Goal: Information Seeking & Learning: Learn about a topic

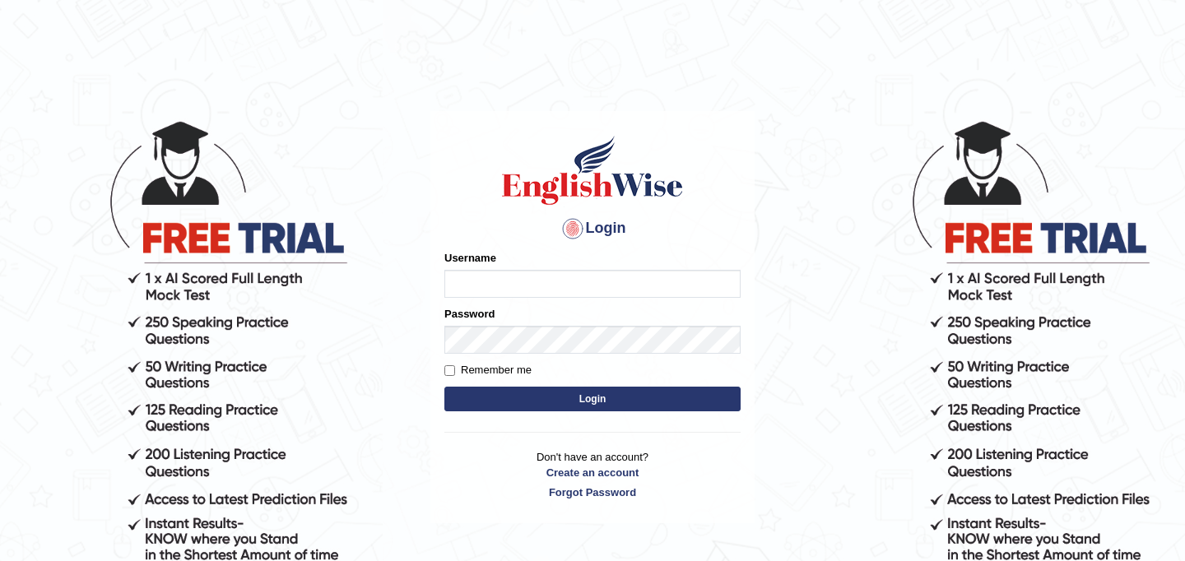
type input "najakter"
click at [555, 402] on button "Login" at bounding box center [592, 399] width 296 height 25
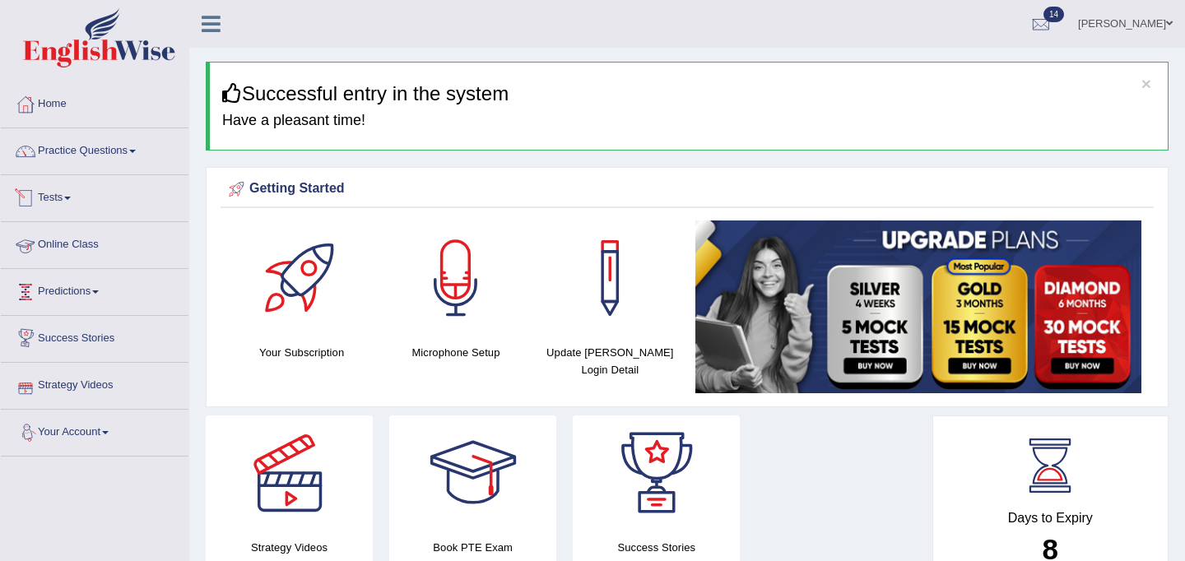
click at [83, 245] on link "Online Class" at bounding box center [95, 242] width 188 height 41
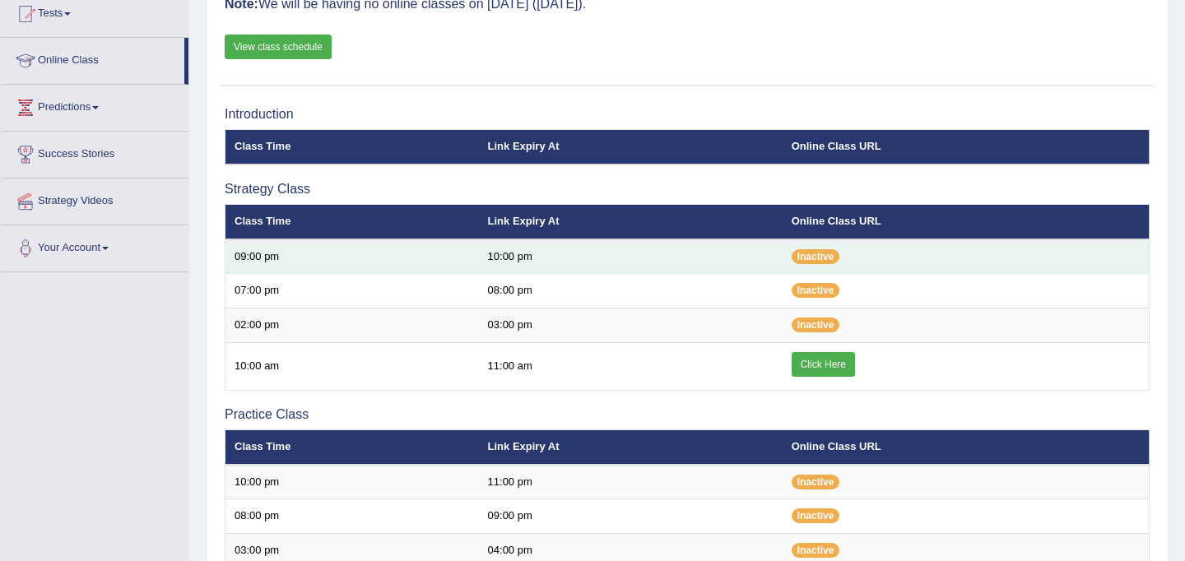
scroll to position [199, 0]
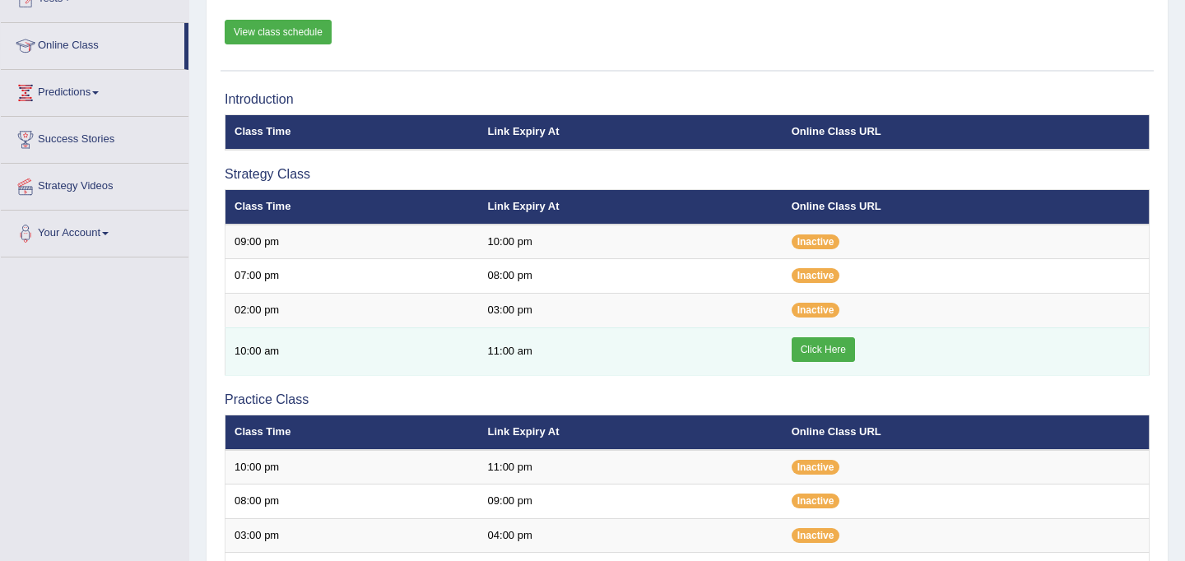
click at [831, 351] on link "Click Here" at bounding box center [823, 349] width 63 height 25
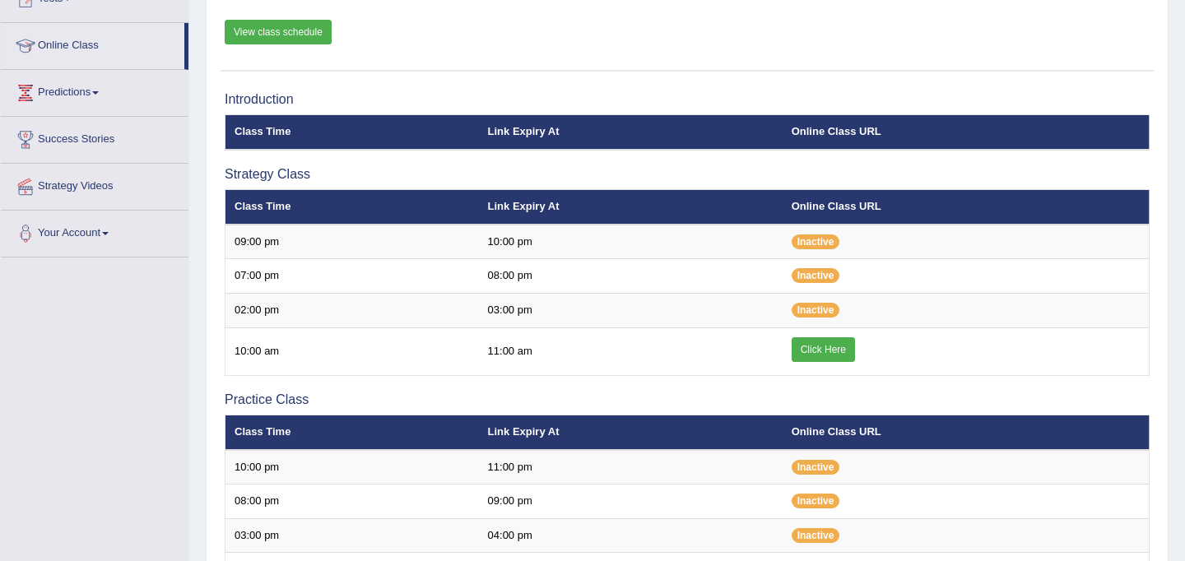
click at [272, 28] on link "View class schedule" at bounding box center [278, 32] width 107 height 25
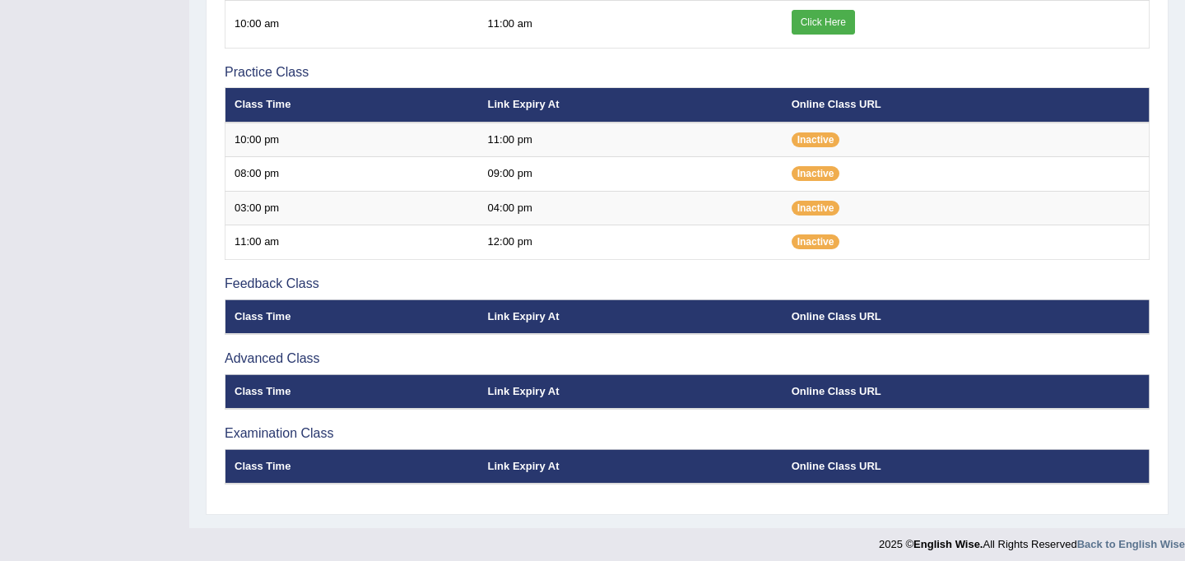
scroll to position [531, 0]
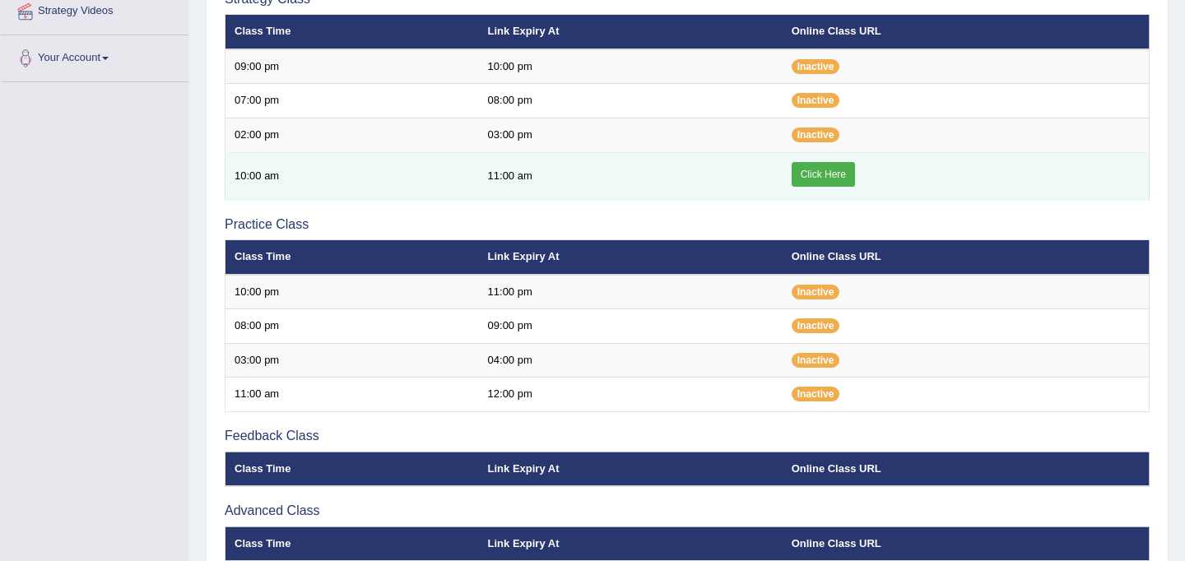
scroll to position [360, 0]
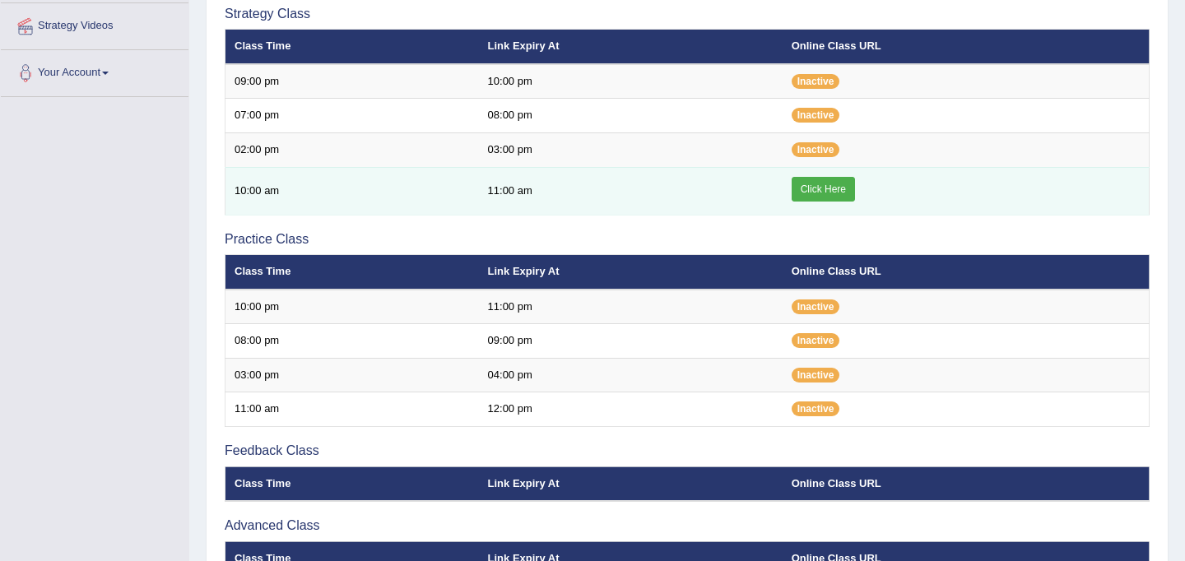
click at [821, 185] on link "Click Here" at bounding box center [823, 189] width 63 height 25
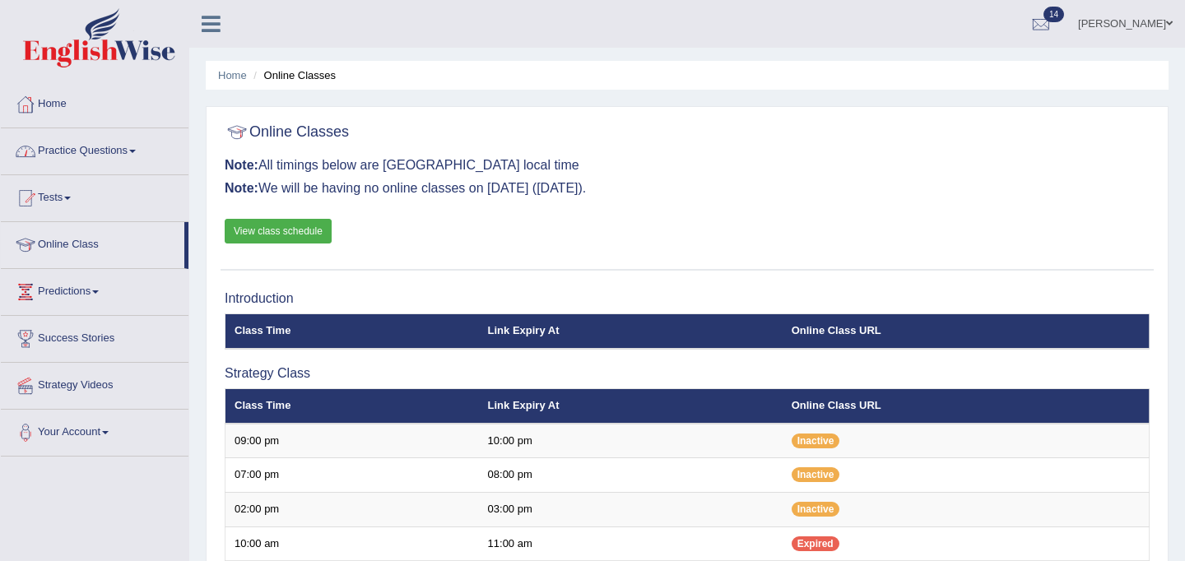
click at [103, 160] on link "Practice Questions" at bounding box center [95, 148] width 188 height 41
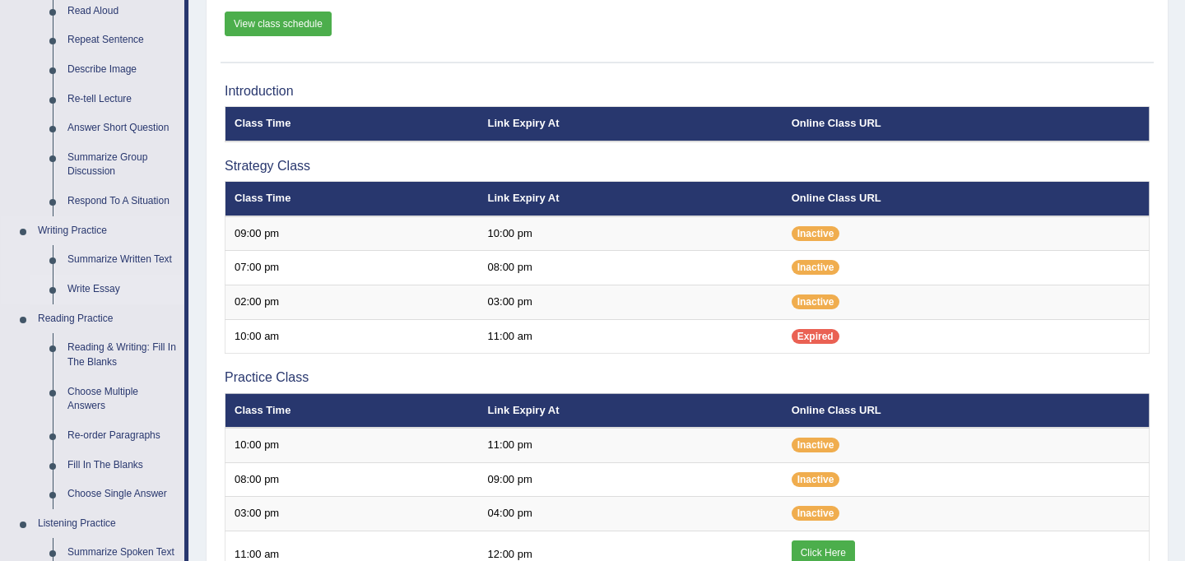
scroll to position [211, 0]
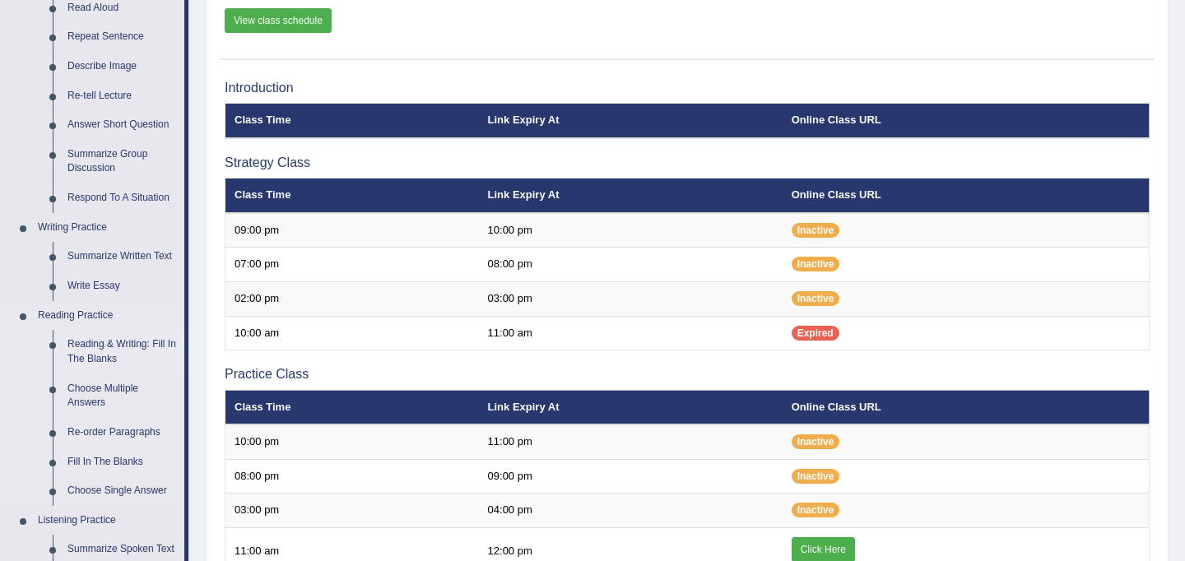
click at [108, 348] on link "Reading & Writing: Fill In The Blanks" at bounding box center [122, 352] width 124 height 44
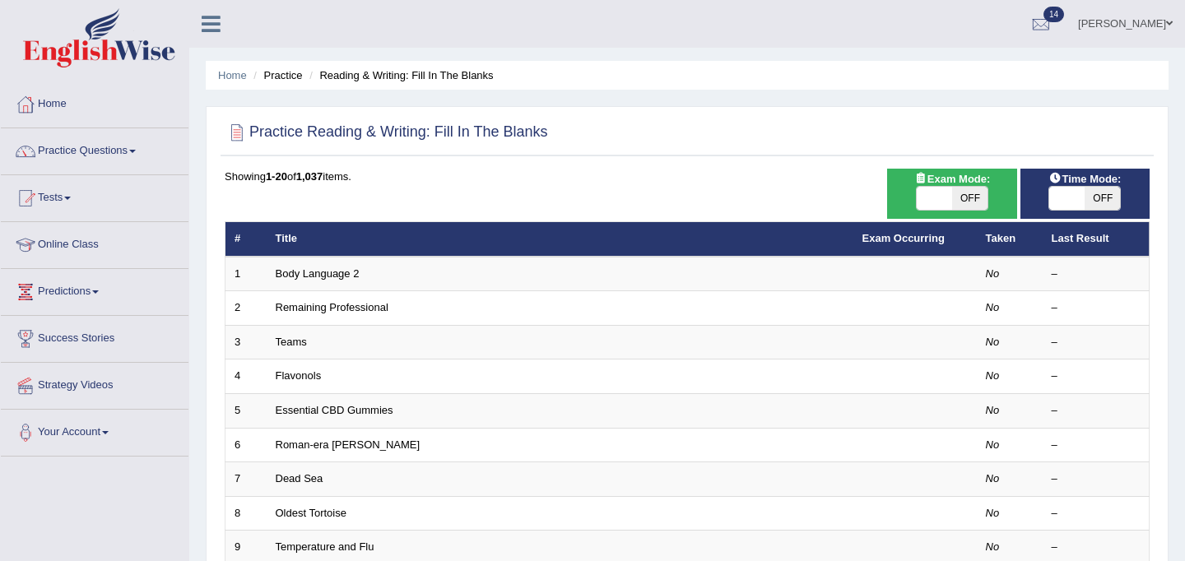
click at [931, 193] on span at bounding box center [934, 198] width 35 height 23
checkbox input "true"
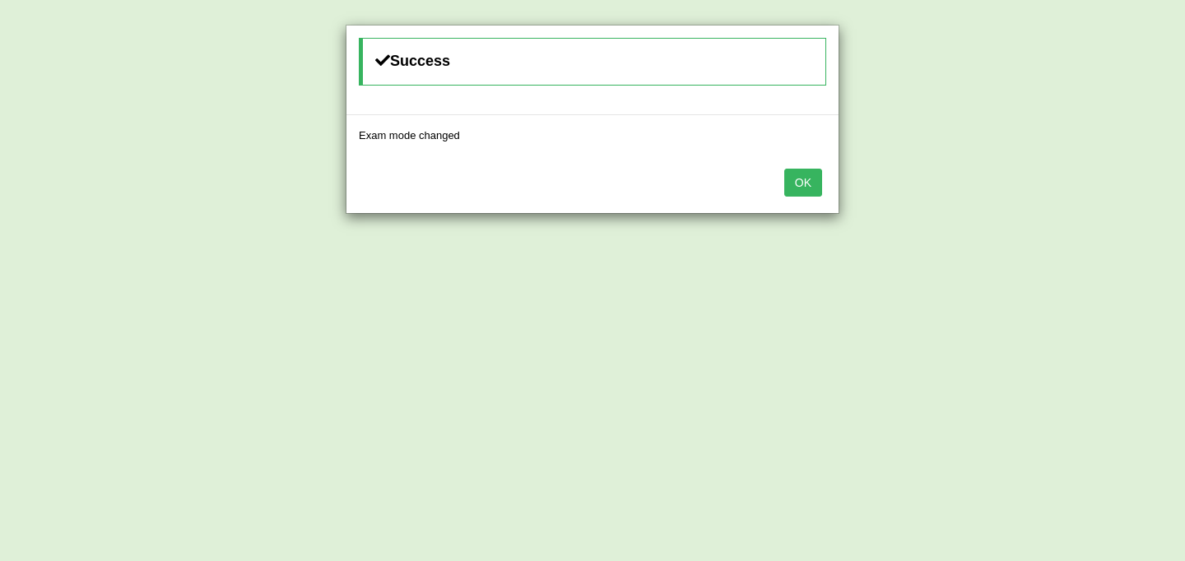
click at [806, 181] on button "OK" at bounding box center [803, 183] width 38 height 28
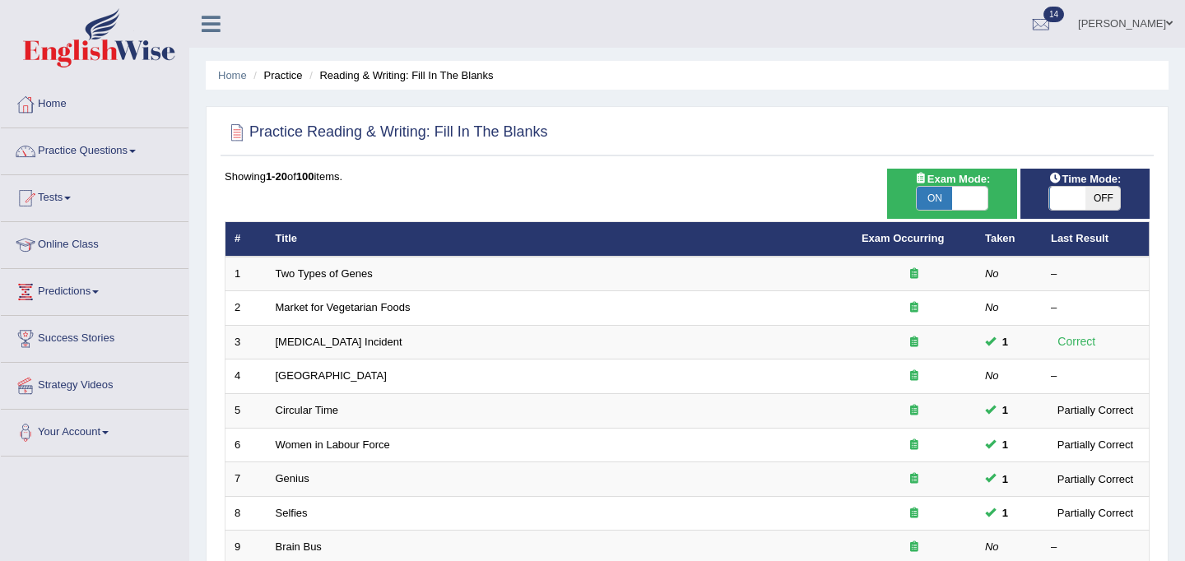
click at [1074, 197] on span at bounding box center [1066, 198] width 35 height 23
checkbox input "true"
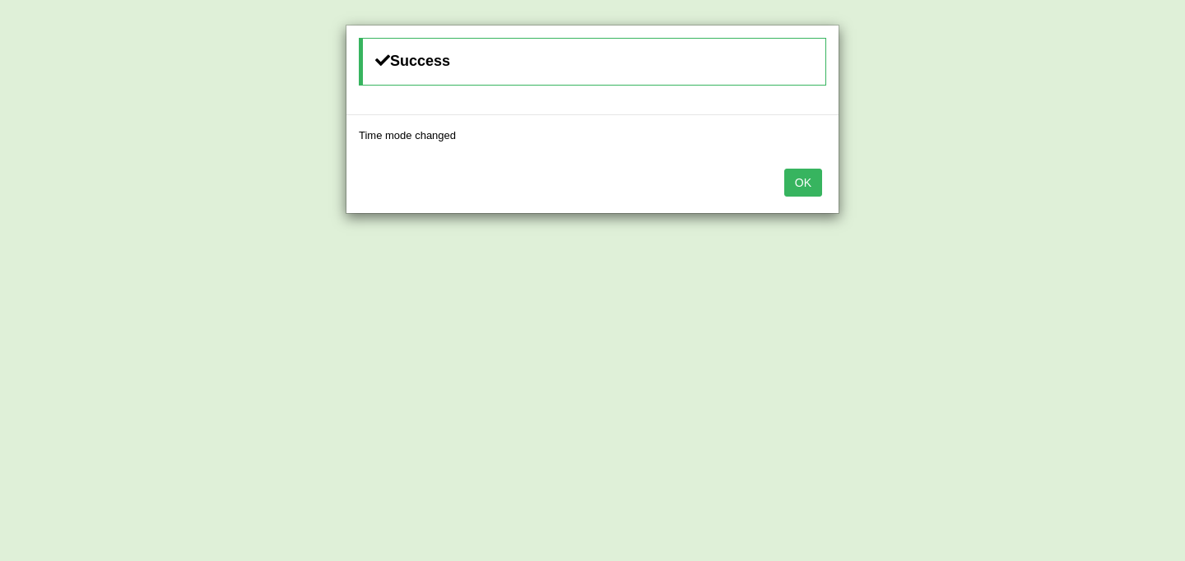
click at [809, 182] on button "OK" at bounding box center [803, 183] width 38 height 28
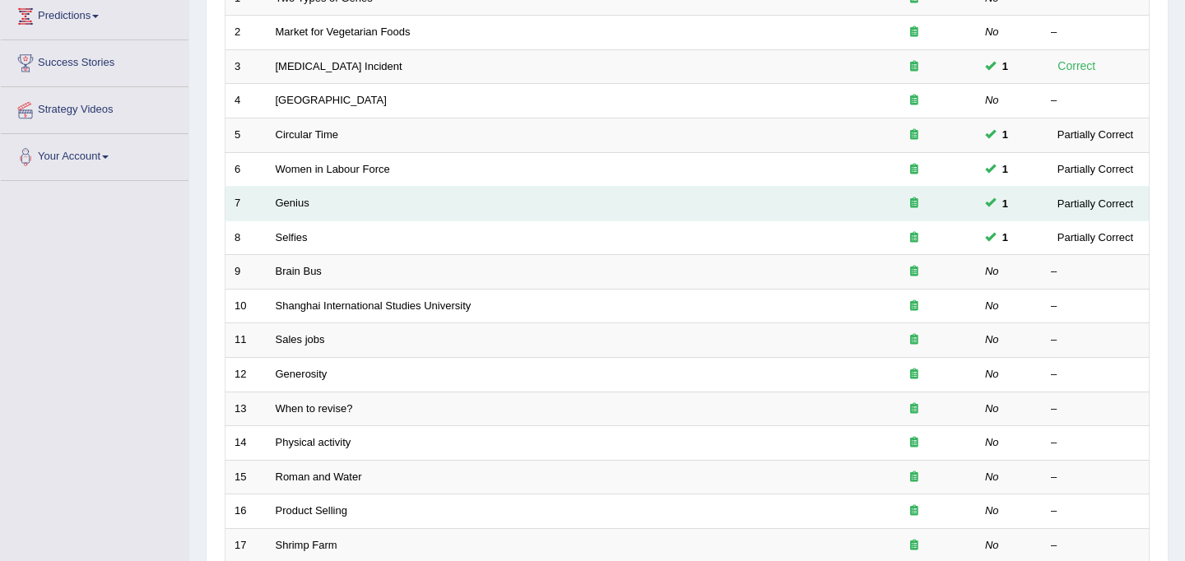
scroll to position [281, 0]
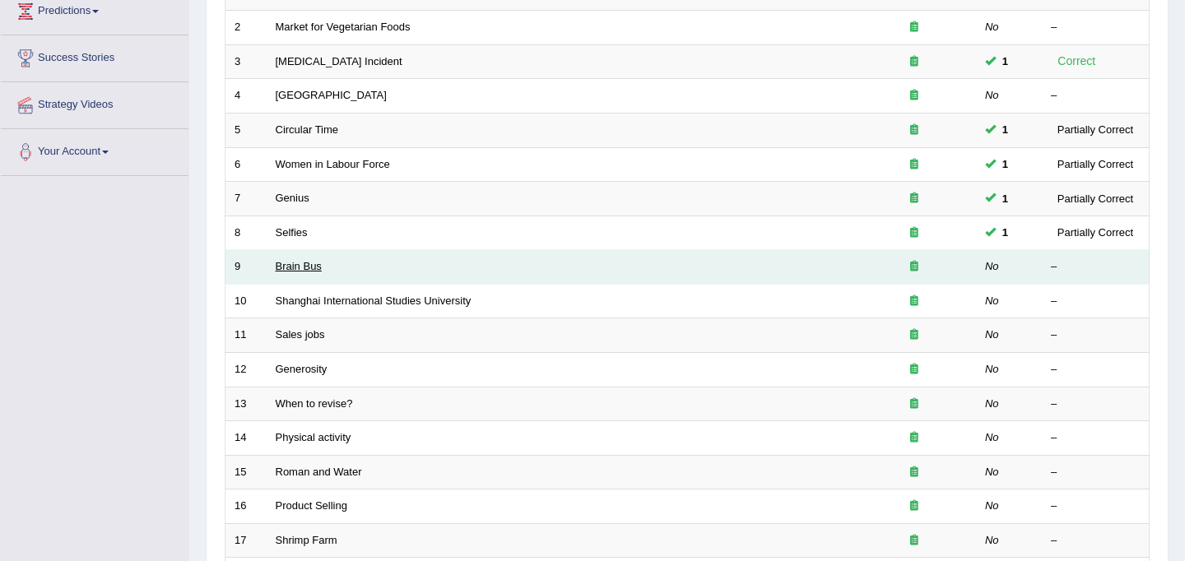
click at [301, 263] on link "Brain Bus" at bounding box center [299, 266] width 46 height 12
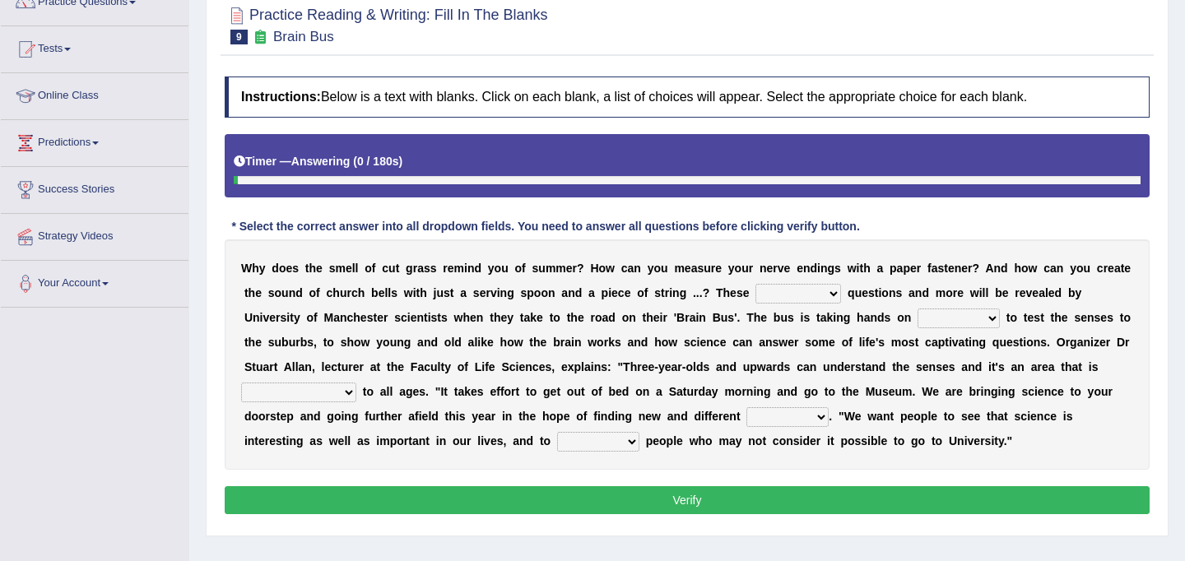
scroll to position [163, 0]
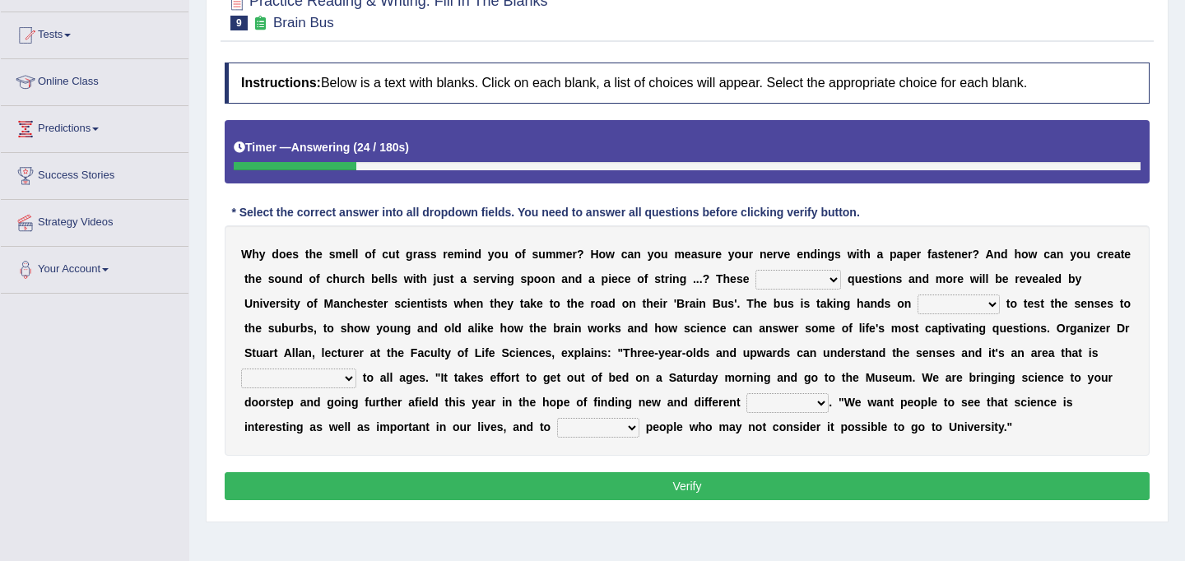
click at [830, 284] on select "fascinating unattended gratuitous underlying" at bounding box center [798, 280] width 86 height 20
select select "fascinating"
click at [964, 309] on select "activities mages facets revenues" at bounding box center [959, 305] width 82 height 20
select select "activities"
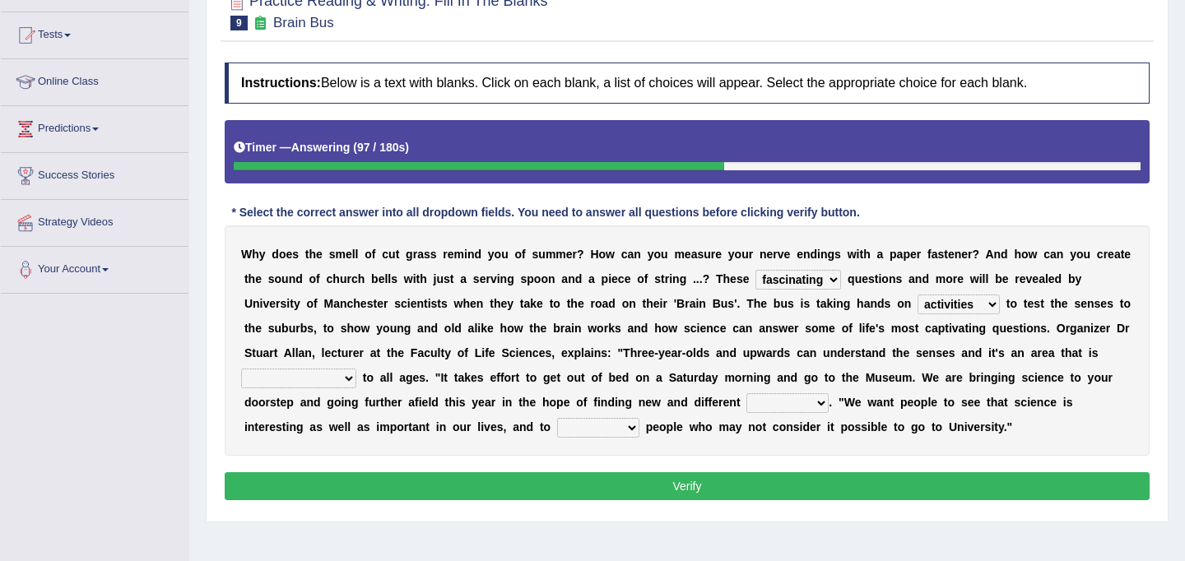
click at [340, 384] on select "misleading disproportionate intriguing proximal" at bounding box center [298, 379] width 115 height 20
click at [342, 382] on select "misleading disproportionate intriguing proximal" at bounding box center [298, 379] width 115 height 20
select select "intriguing"
click at [774, 409] on select "groups mobs auditors audiences" at bounding box center [787, 403] width 82 height 20
select select "audiences"
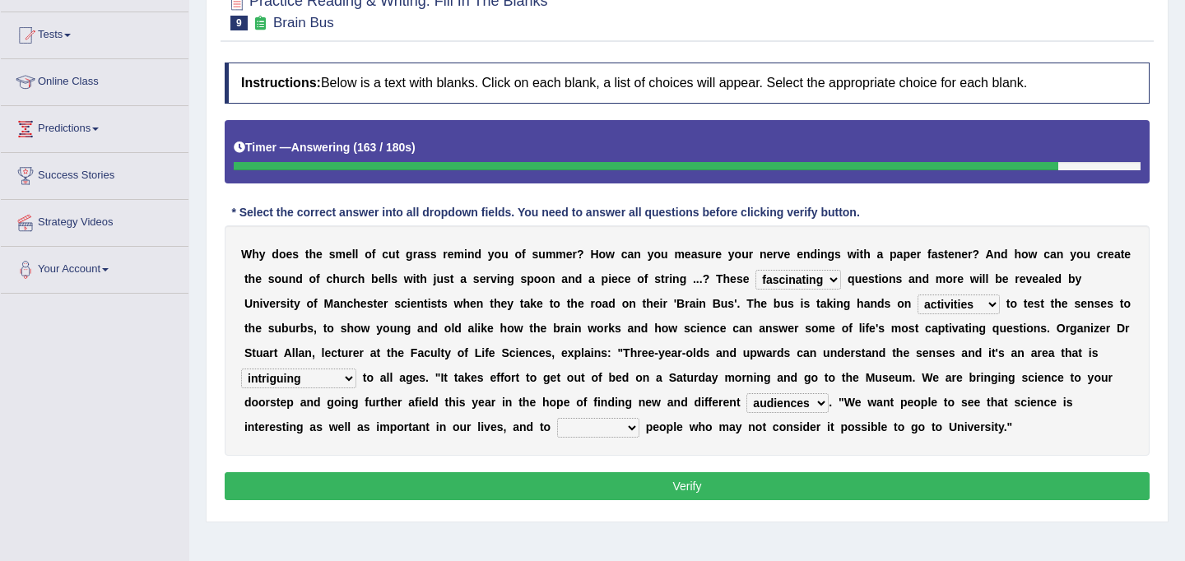
click at [623, 429] on select "force plead credit encourage" at bounding box center [598, 428] width 82 height 20
select select "encourage"
click at [822, 480] on button "Verify" at bounding box center [687, 486] width 925 height 28
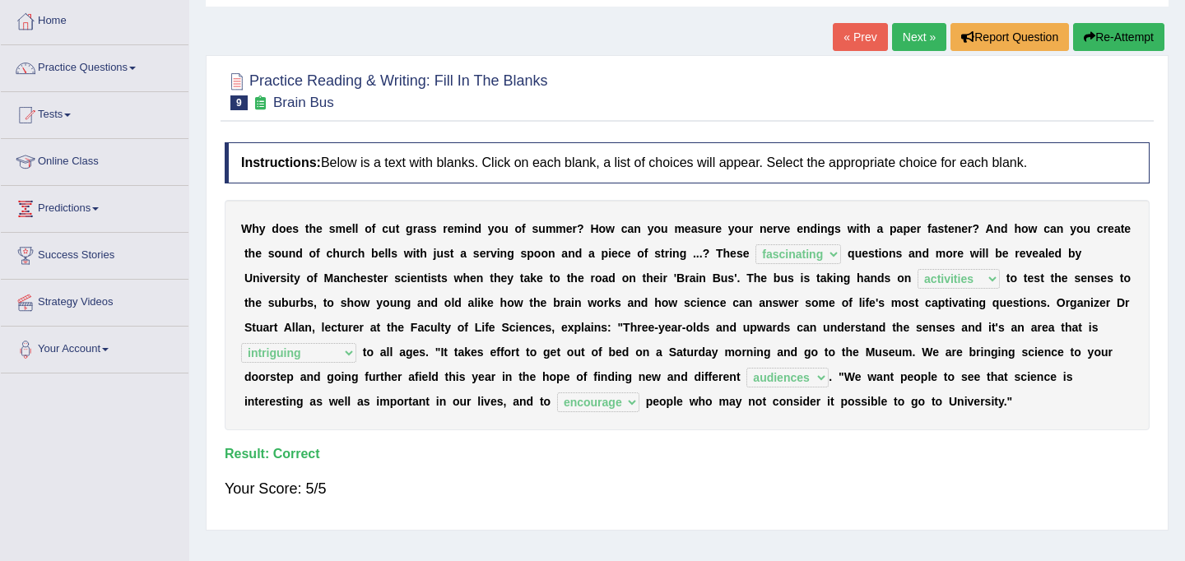
scroll to position [80, 0]
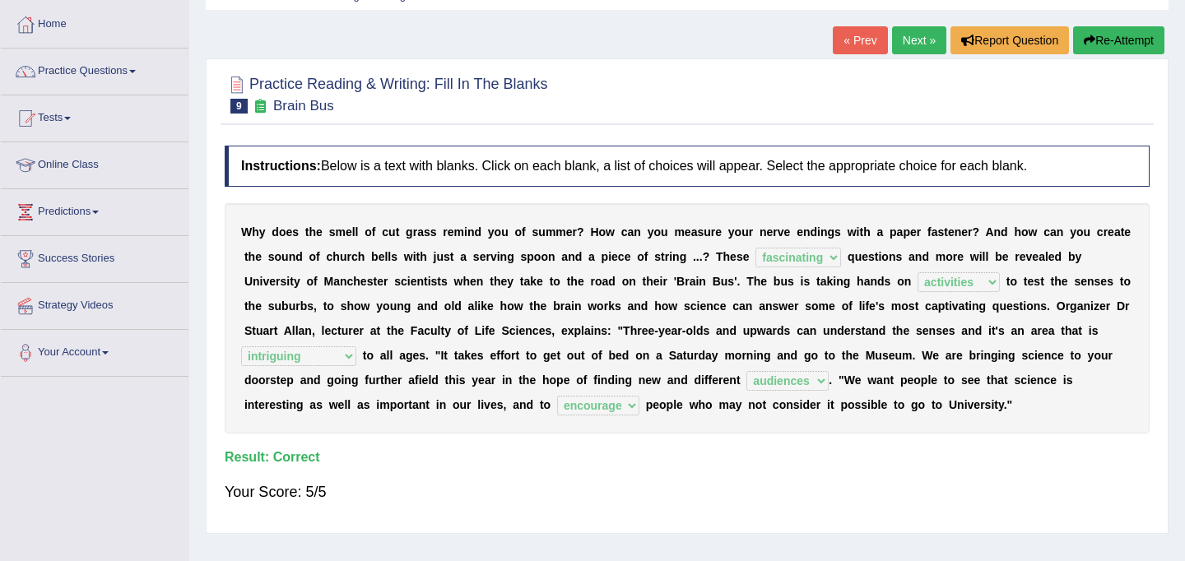
click at [899, 47] on link "Next »" at bounding box center [919, 40] width 54 height 28
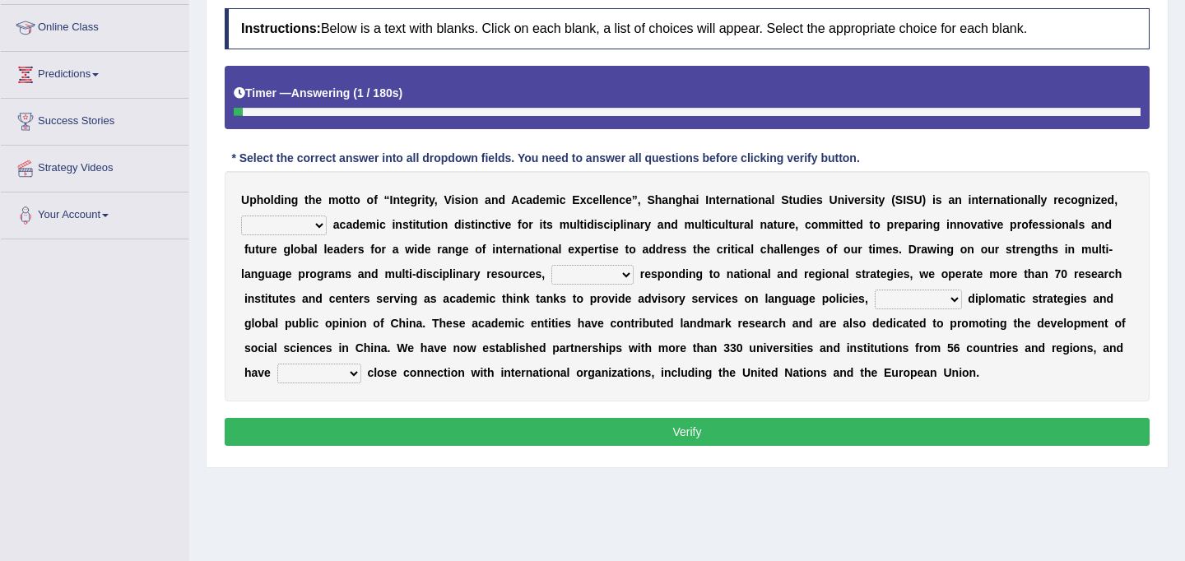
scroll to position [219, 0]
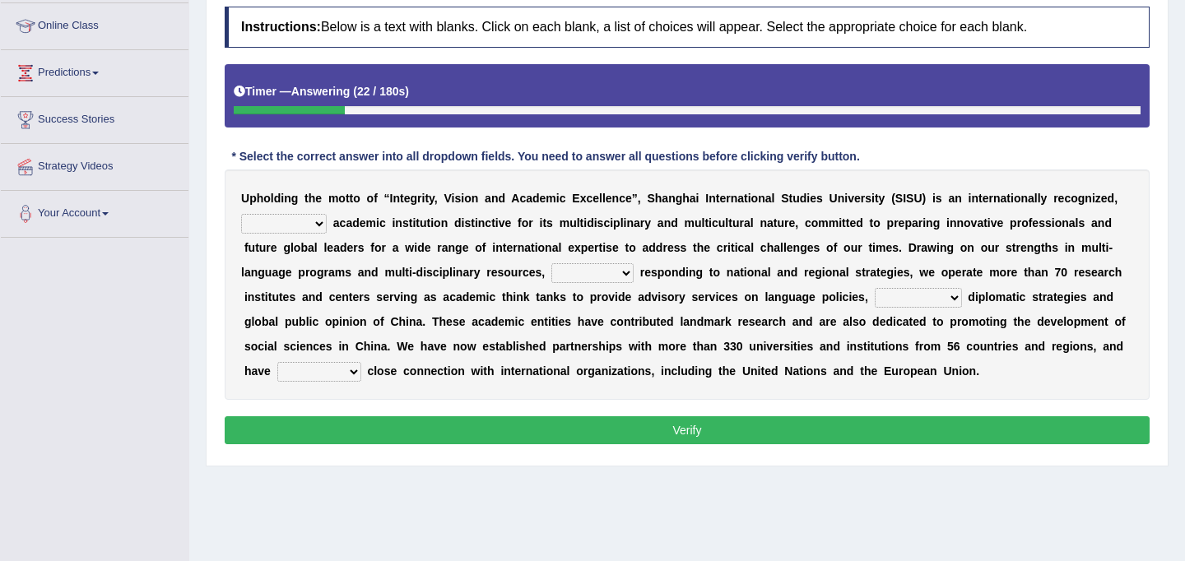
click at [314, 221] on select "universal amiable dishonest prestigious" at bounding box center [284, 224] width 86 height 20
select select "prestigious"
click at [313, 225] on select "universal amiable dishonest prestigious" at bounding box center [284, 224] width 86 height 20
click at [625, 274] on select "of as with while" at bounding box center [592, 273] width 82 height 20
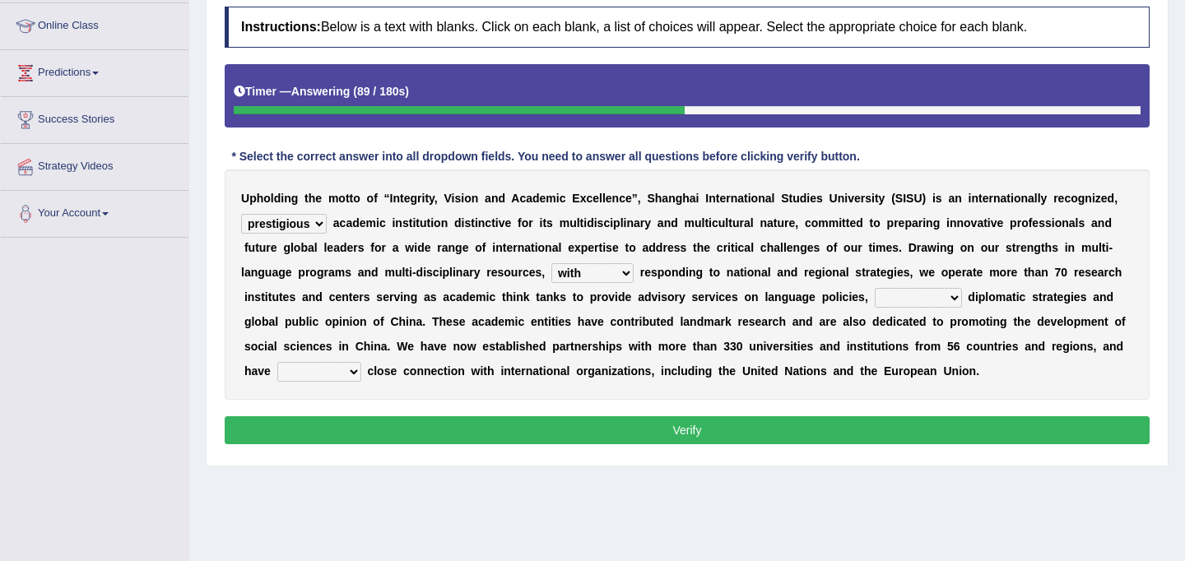
click at [604, 276] on select "of as with while" at bounding box center [592, 273] width 82 height 20
click at [616, 272] on select "of as with while" at bounding box center [592, 273] width 82 height 20
select select "with"
click at [908, 299] on select "city's country's university's province's" at bounding box center [918, 298] width 87 height 20
click at [913, 300] on select "city's country's university's province's" at bounding box center [918, 298] width 87 height 20
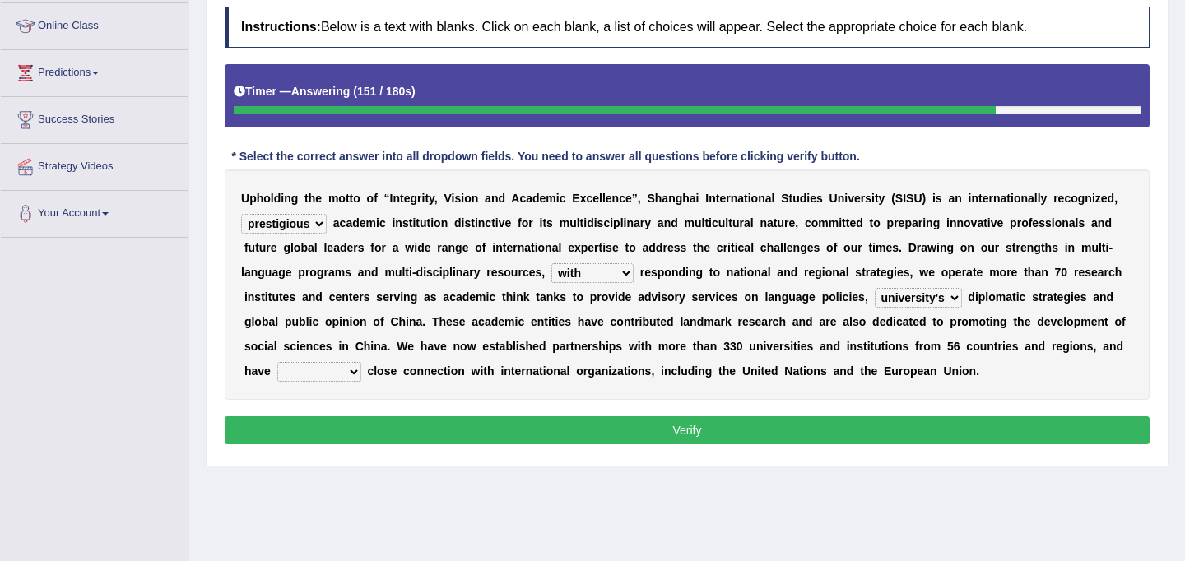
click at [962, 295] on b at bounding box center [965, 296] width 7 height 13
click at [953, 296] on select "city's country's university's province's" at bounding box center [918, 298] width 87 height 20
select select "country's"
click at [341, 370] on select "maintained disarmed displaced revised" at bounding box center [319, 372] width 84 height 20
select select "maintained"
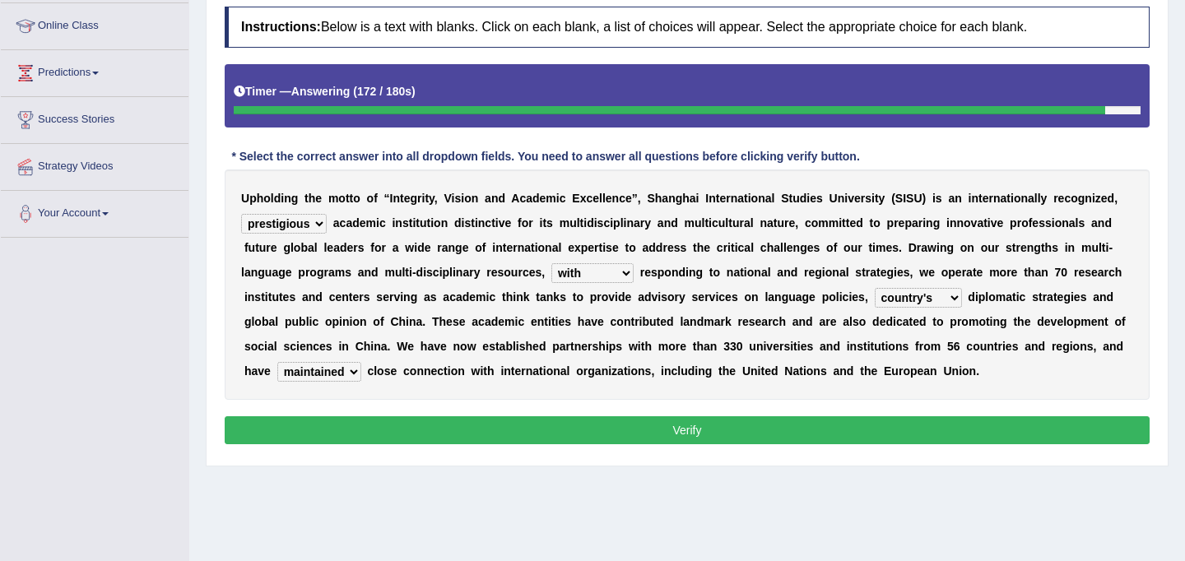
click at [348, 374] on select "maintained disarmed displaced revised" at bounding box center [319, 372] width 84 height 20
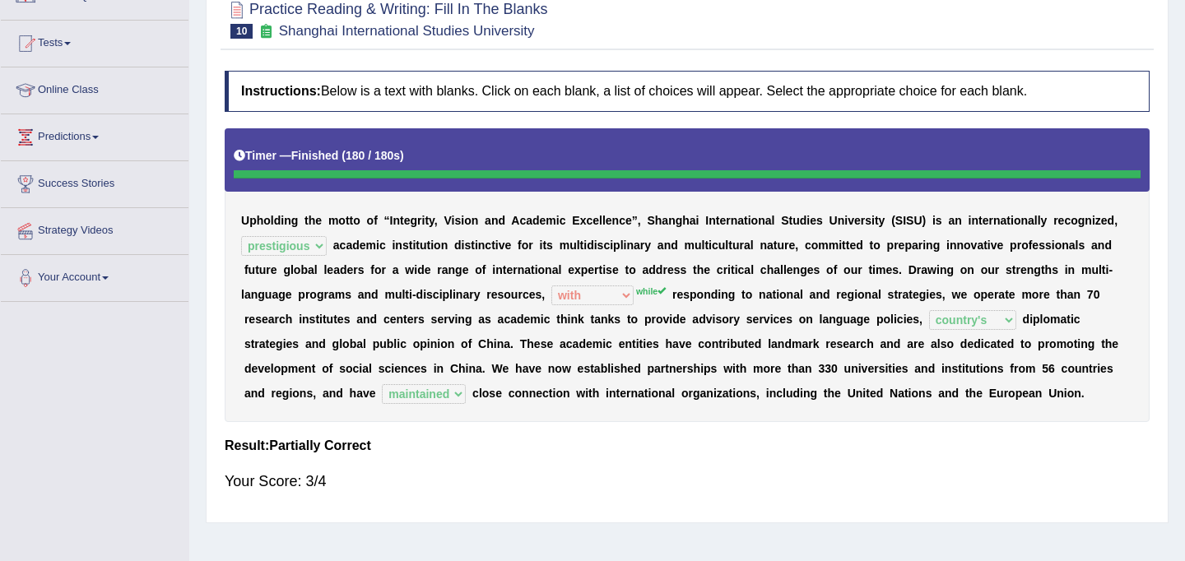
scroll to position [152, 0]
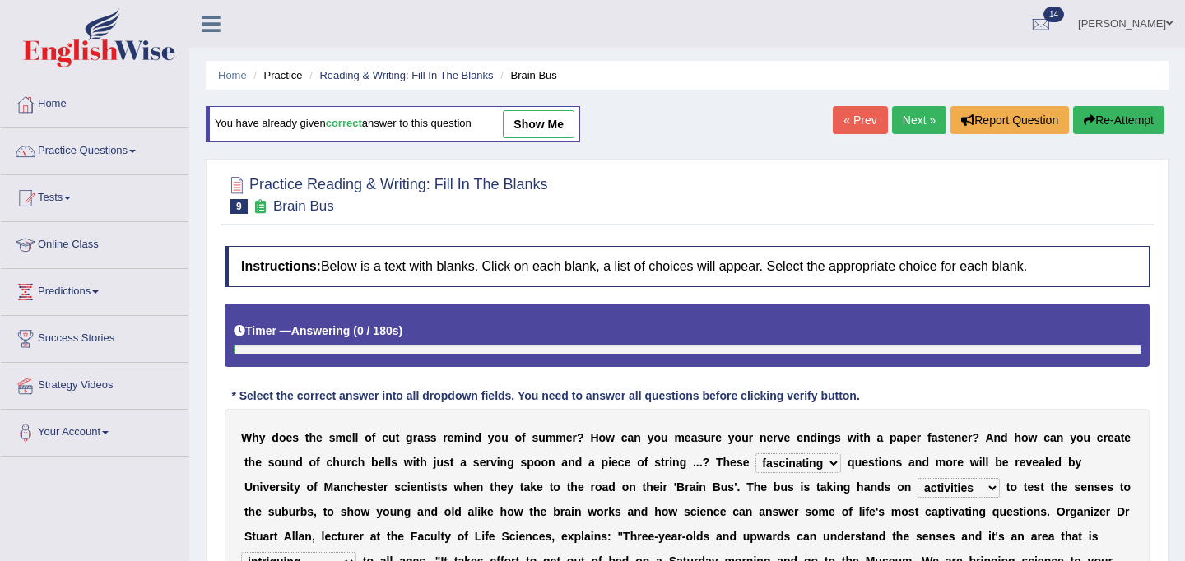
select select "fascinating"
select select "activities"
select select "intriguing"
select select "audiences"
select select "encourage"
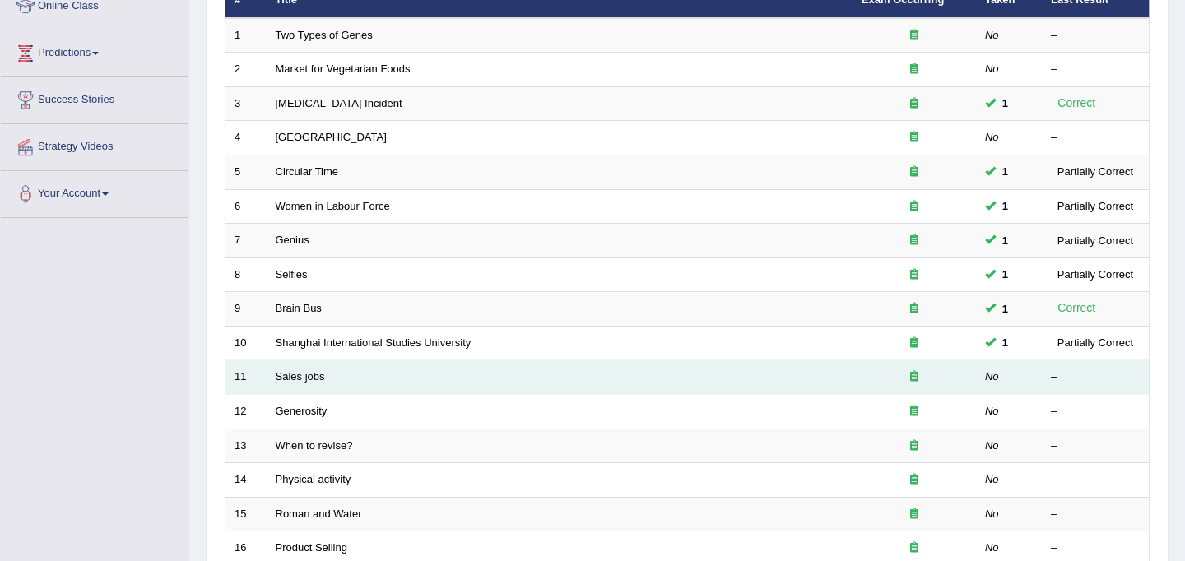
scroll to position [244, 0]
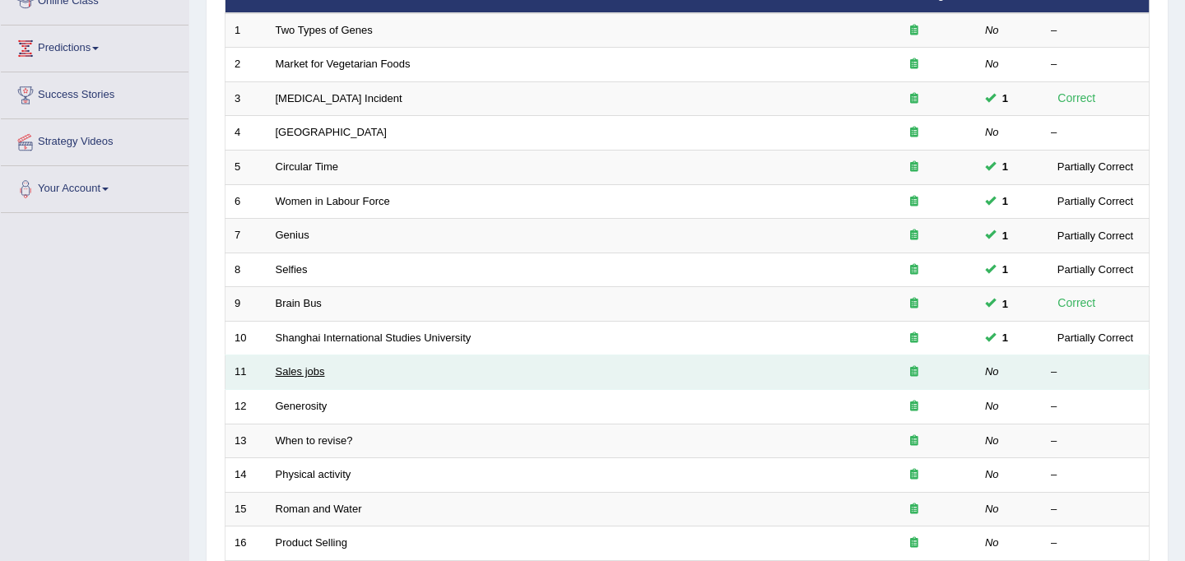
click at [309, 369] on link "Sales jobs" at bounding box center [300, 371] width 49 height 12
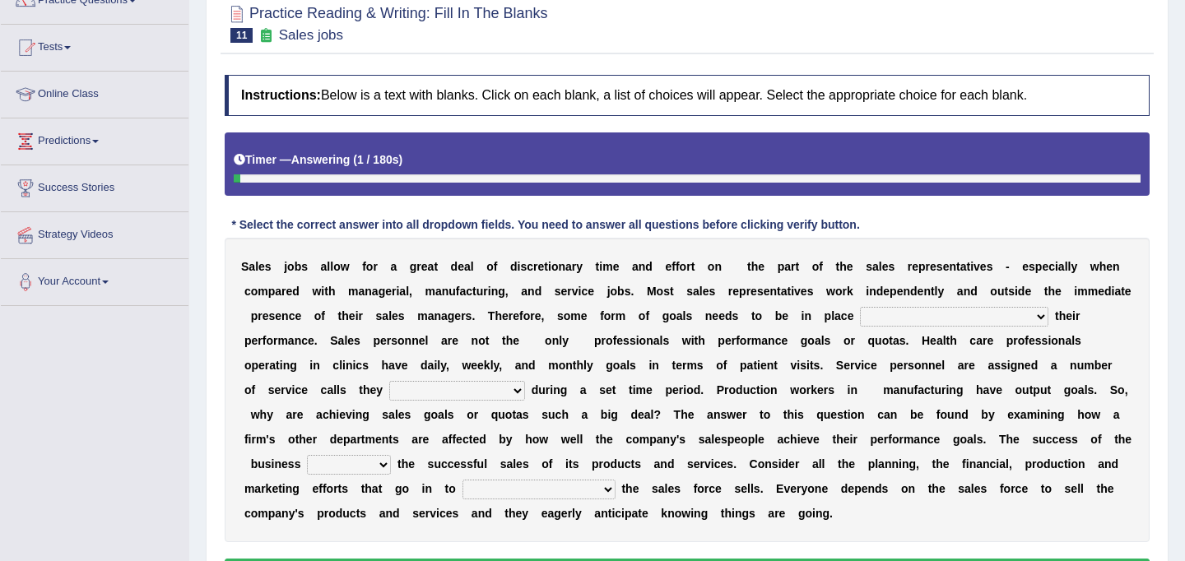
scroll to position [155, 0]
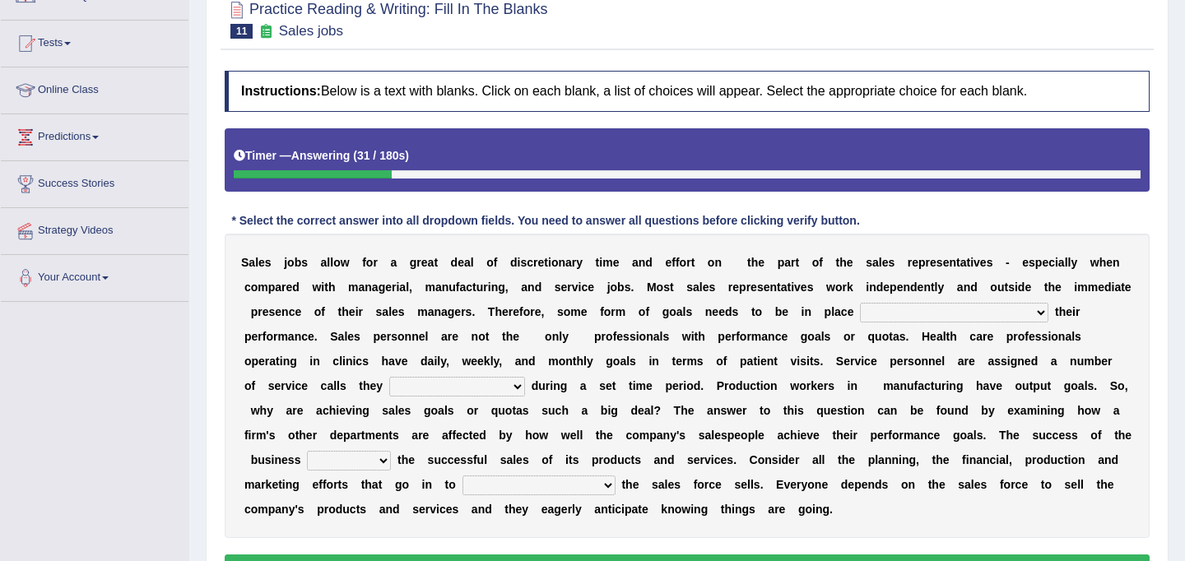
click at [980, 316] on select "as motive and guide should motivate and guide to help motivate and guide as hel…" at bounding box center [954, 313] width 188 height 20
select select "to help motivate and guide"
click at [1011, 314] on select "as motive and guide should motivate and guide to help motivate and guide as hel…" at bounding box center [954, 313] width 188 height 20
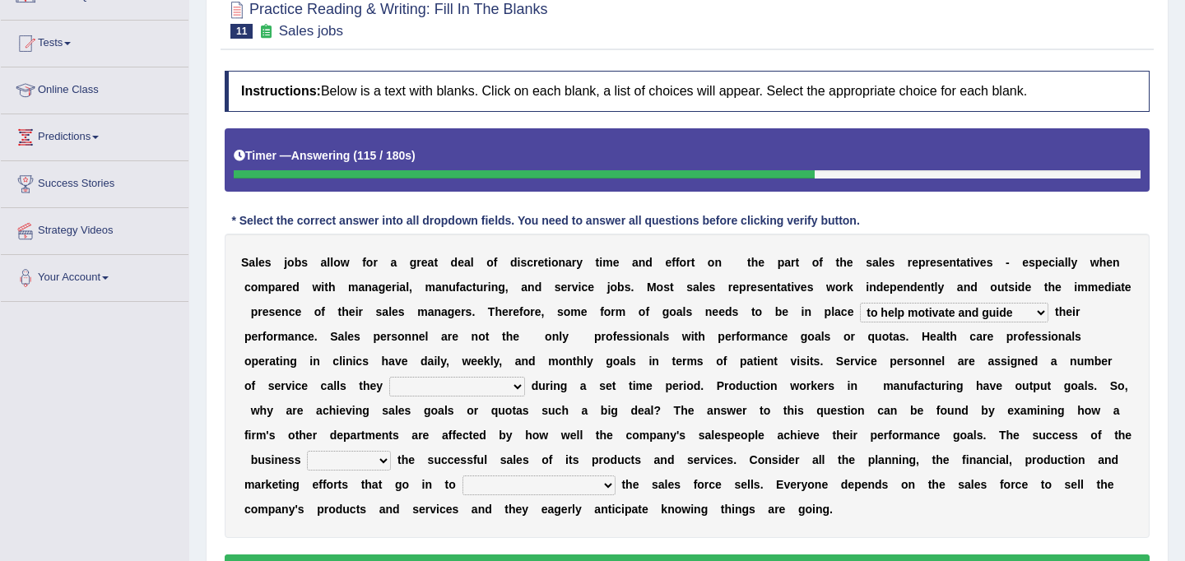
click at [455, 384] on select "can perform must perform often are performed might be performing" at bounding box center [457, 387] width 136 height 20
click at [432, 381] on select "can perform must perform often are performed might be performing" at bounding box center [457, 387] width 136 height 20
select select "often are performed"
click at [360, 463] on select "hinges on is set at lasts until look ahead" at bounding box center [349, 461] width 84 height 20
select select "is set at"
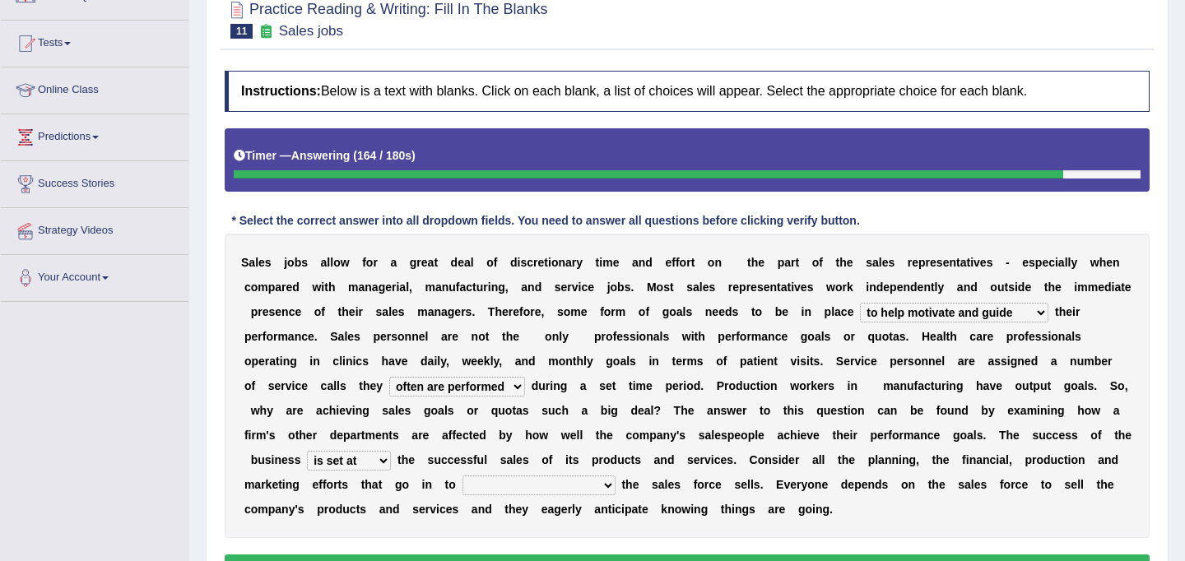
click at [613, 488] on select "describing how producing what constructing how much analyzing where" at bounding box center [538, 486] width 153 height 20
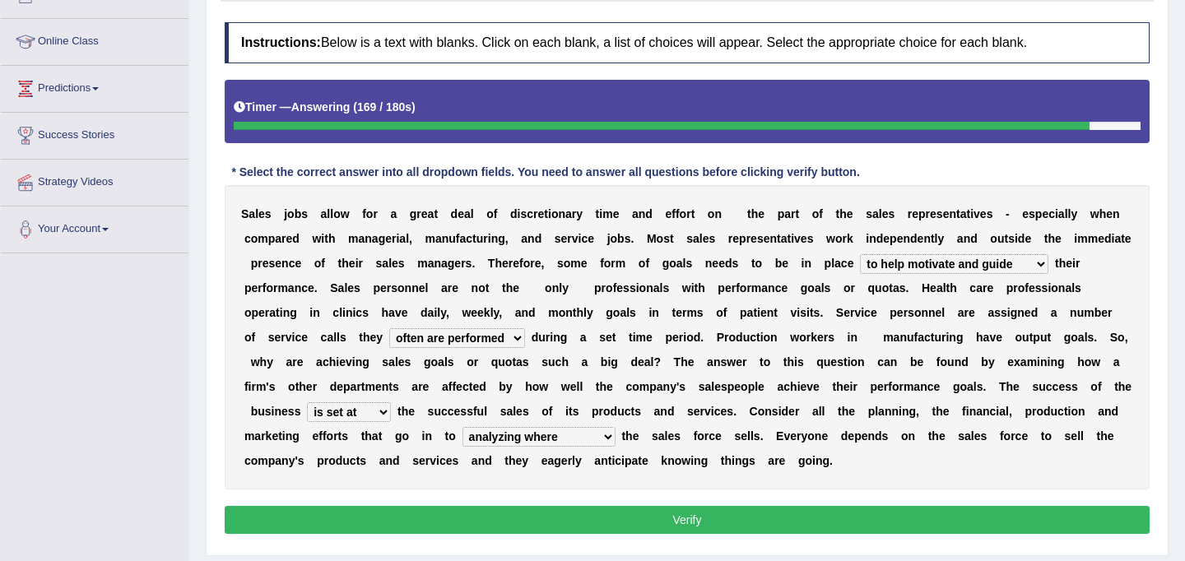
scroll to position [210, 0]
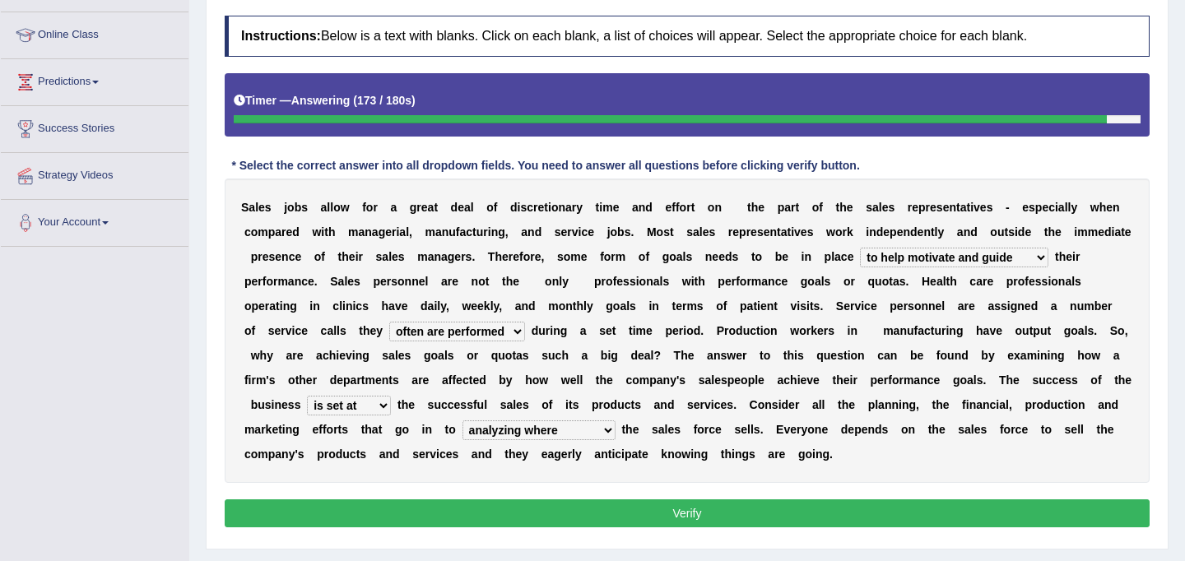
click at [616, 430] on select "describing how producing what constructing how much analyzing where" at bounding box center [538, 431] width 153 height 20
select select "producing what"
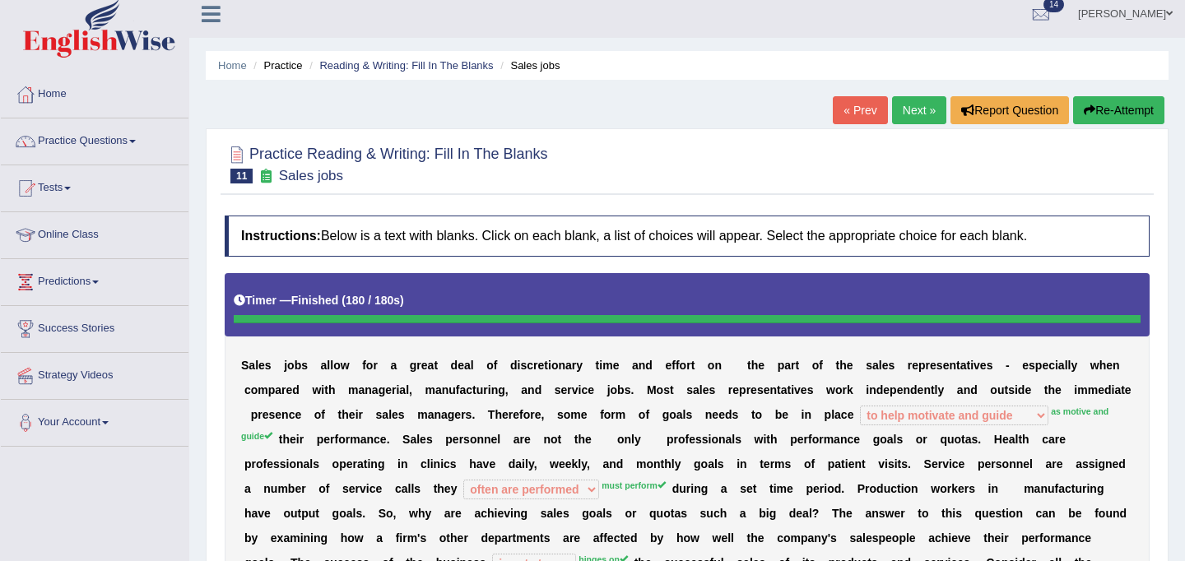
scroll to position [9, 0]
click at [924, 106] on link "Next »" at bounding box center [919, 111] width 54 height 28
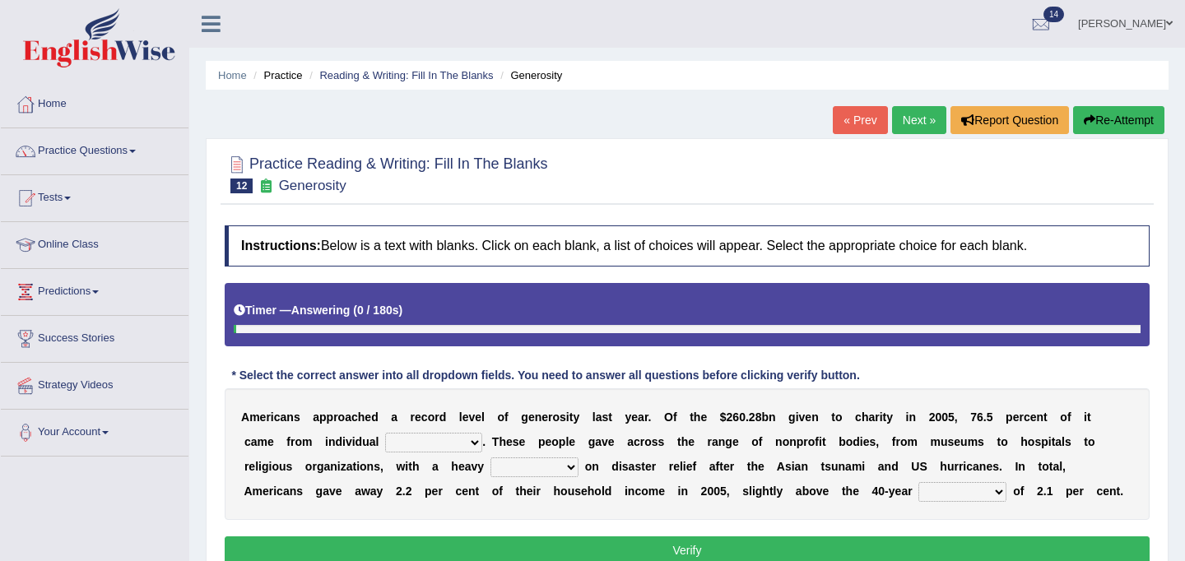
scroll to position [49, 0]
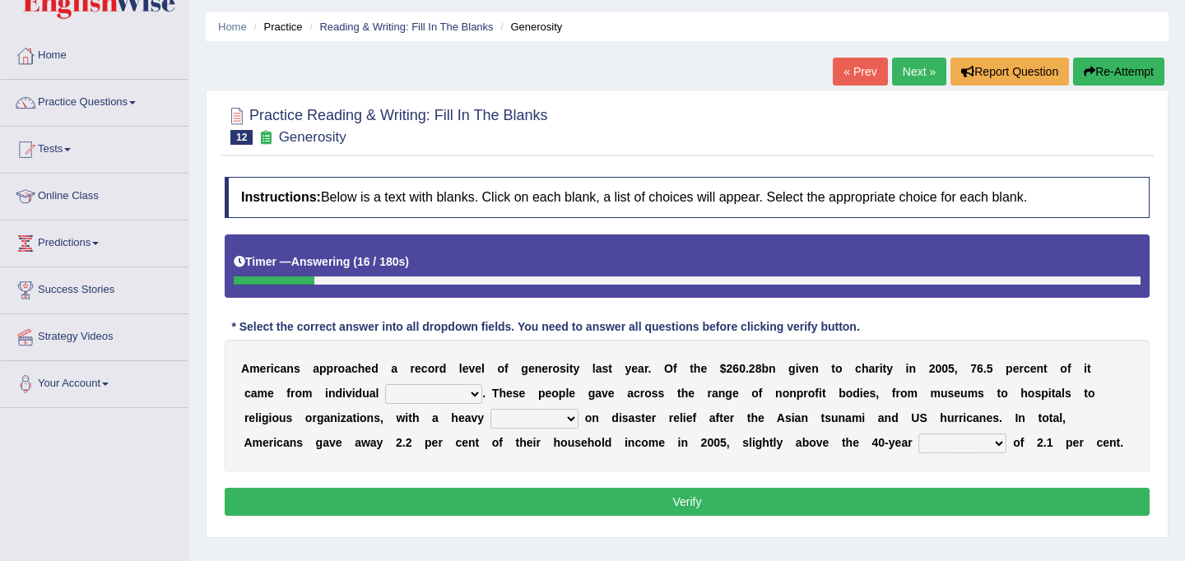
click at [386, 400] on select "donors accounts businessmen honors" at bounding box center [433, 394] width 97 height 20
select select "accounts"
click at [493, 421] on select "analysis imagination emphasis hypothesis" at bounding box center [534, 419] width 88 height 20
select select "emphasis"
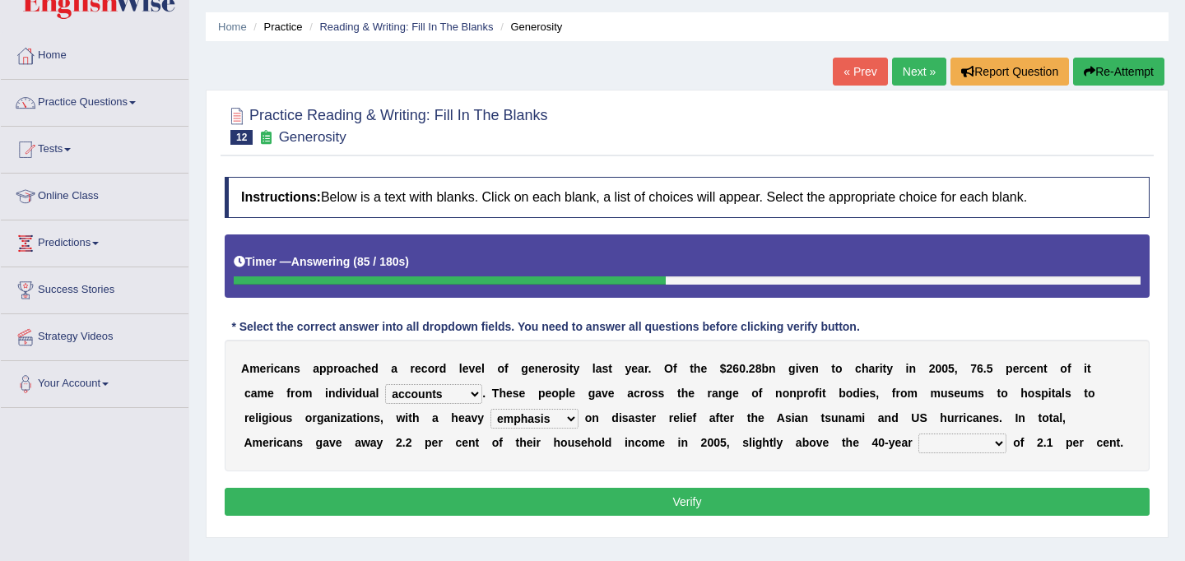
click at [918, 446] on select "coverage average indebtness sovereignty" at bounding box center [962, 444] width 88 height 20
click at [918, 441] on select "coverage average indebtness sovereignty" at bounding box center [962, 444] width 88 height 20
select select "indebtness"
click at [428, 396] on select "donors accounts businessmen honors" at bounding box center [433, 394] width 97 height 20
click at [658, 508] on button "Verify" at bounding box center [687, 502] width 925 height 28
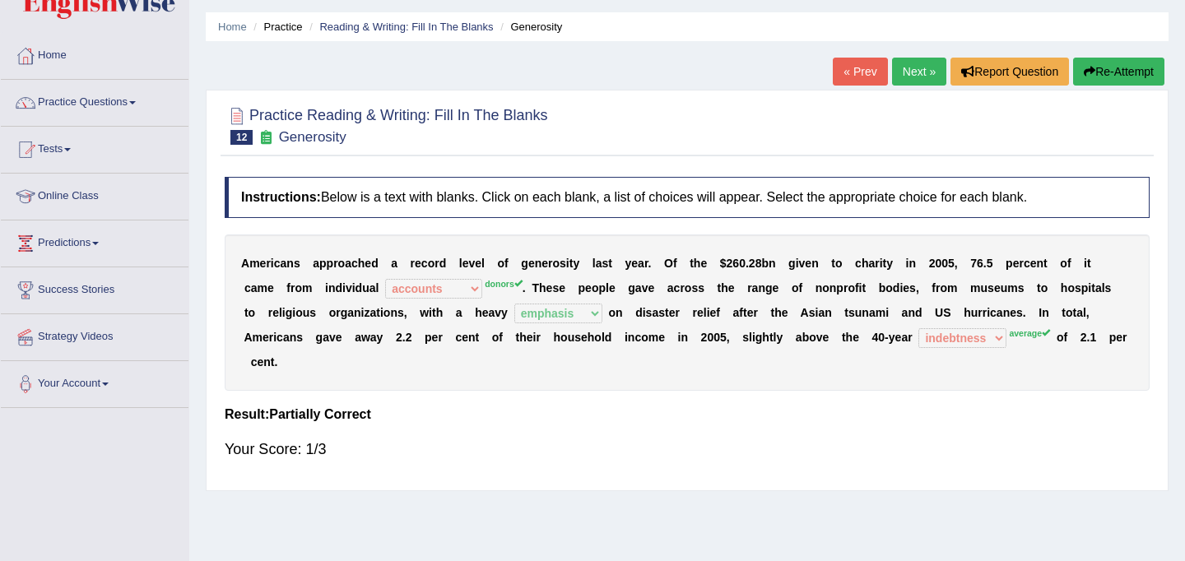
click at [901, 76] on link "Next »" at bounding box center [919, 72] width 54 height 28
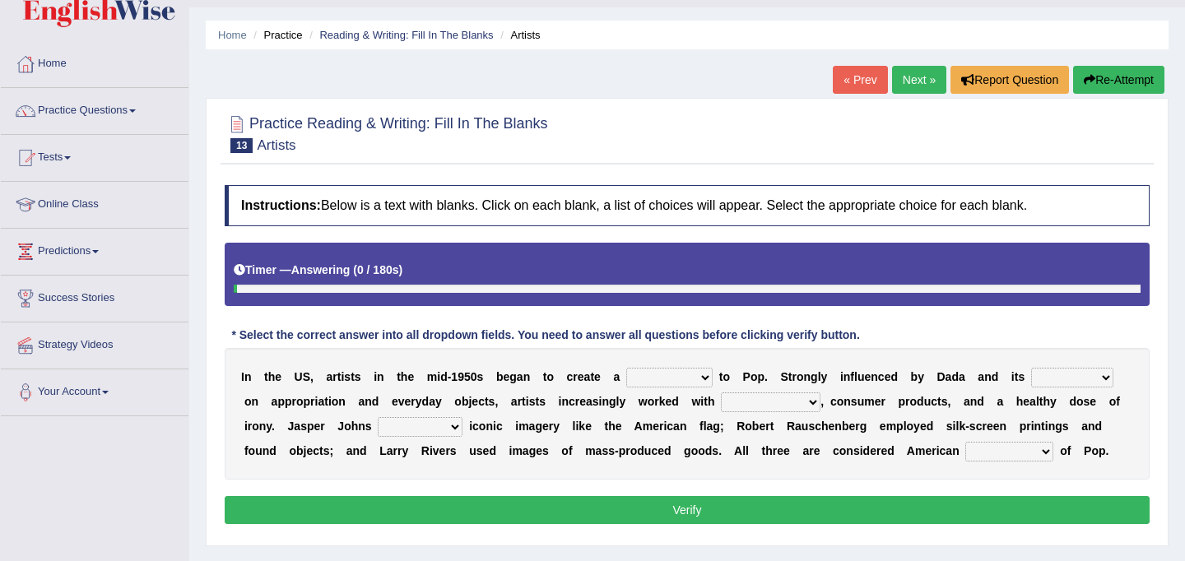
scroll to position [44, 0]
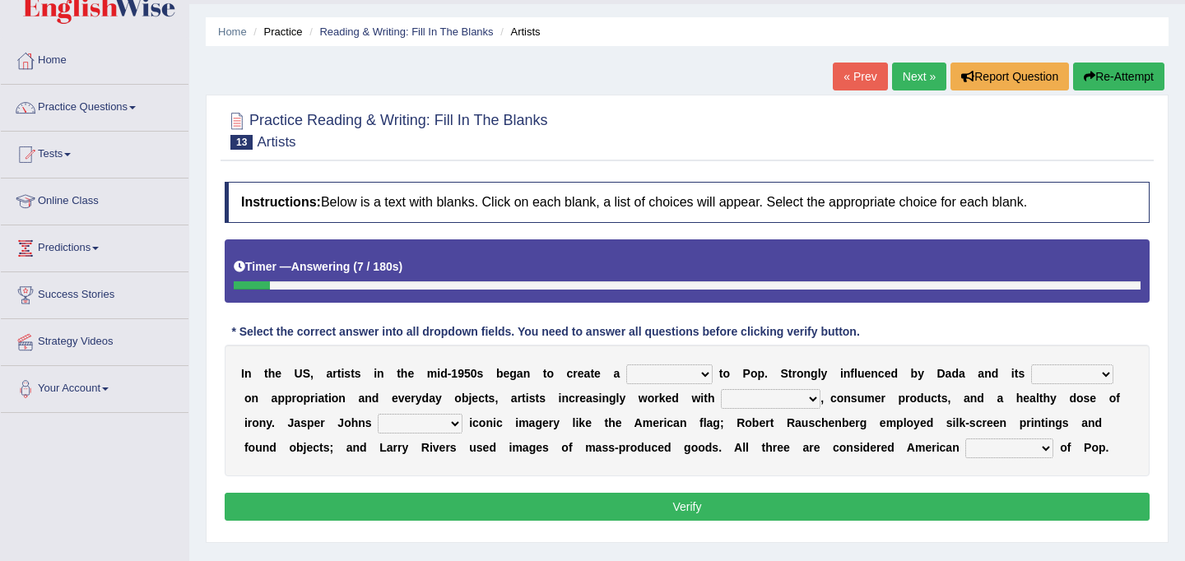
click at [673, 374] on select "bridge distribution cap finale" at bounding box center [669, 375] width 86 height 20
select select "bridge"
click at [1065, 377] on select "emphasis point pressure strength" at bounding box center [1072, 375] width 82 height 20
select select "emphasis"
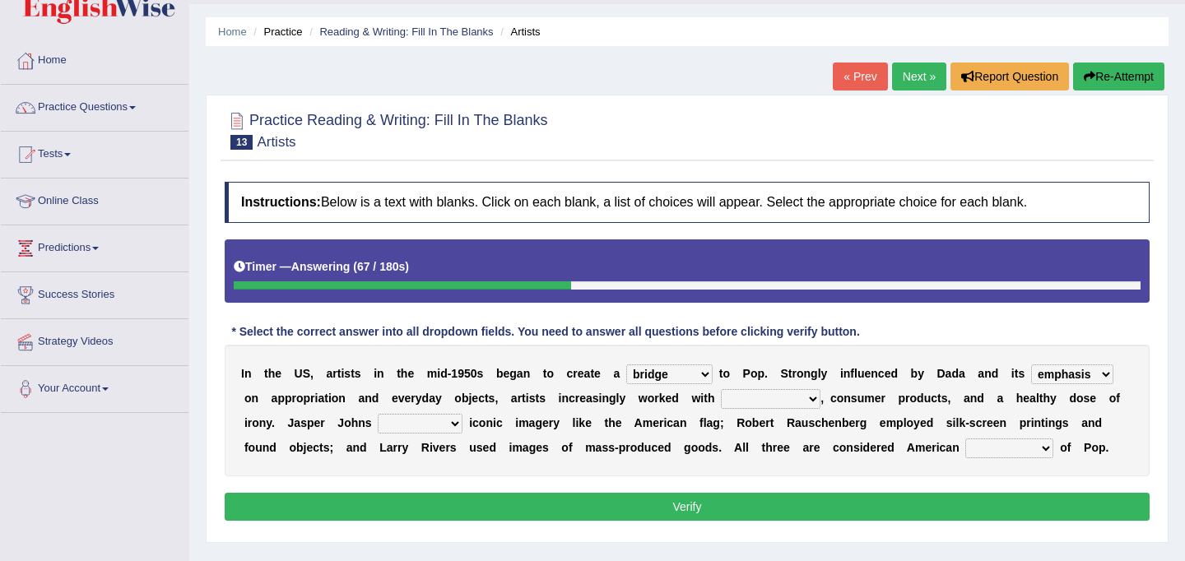
click at [778, 404] on select "collage cost disintegration leash" at bounding box center [771, 399] width 100 height 20
select select "collage"
click at [421, 425] on select "reimagined recalled recycled reviewed" at bounding box center [420, 424] width 85 height 20
select select "recycled"
click at [453, 424] on select "reimagined recalled recycled reviewed" at bounding box center [420, 424] width 85 height 20
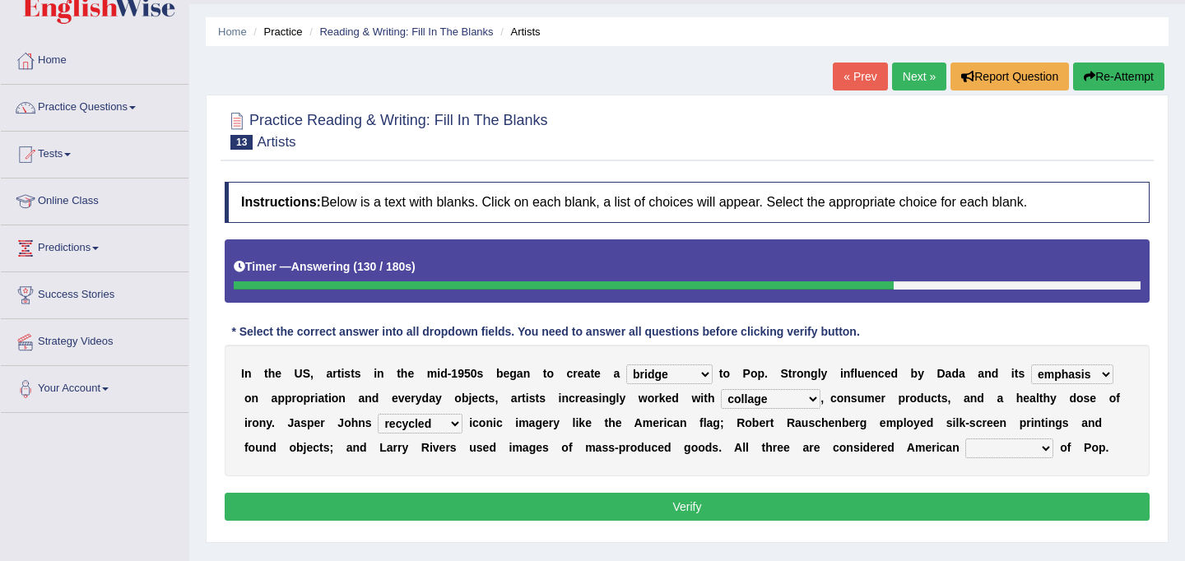
click at [1029, 447] on select "forerunners protestors funders founders" at bounding box center [1009, 449] width 88 height 20
select select "founders"
click at [704, 374] on select "bridge distribution cap finale" at bounding box center [669, 375] width 86 height 20
select select "distribution"
click at [1064, 379] on select "emphasis point pressure strength" at bounding box center [1072, 375] width 82 height 20
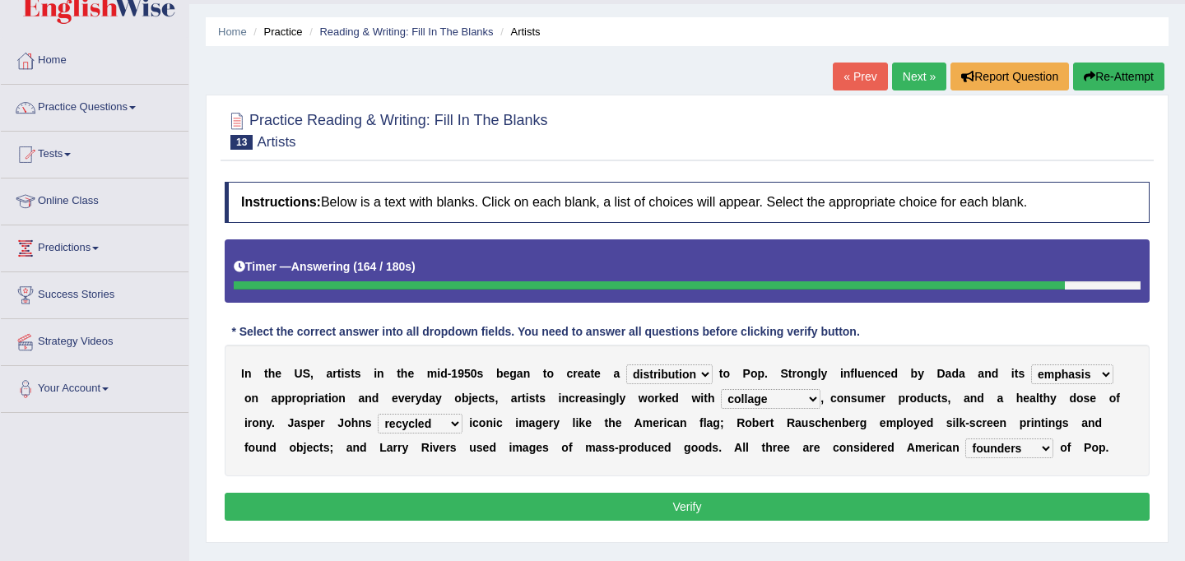
click at [803, 401] on select "collage cost disintegration leash" at bounding box center [771, 399] width 100 height 20
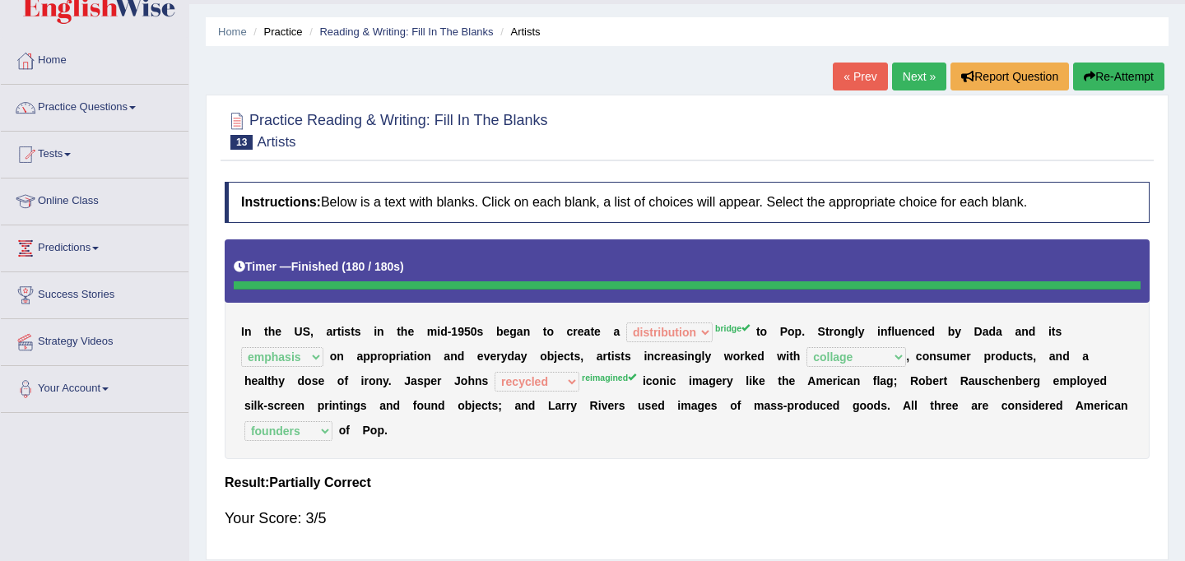
click at [906, 76] on link "Next »" at bounding box center [919, 77] width 54 height 28
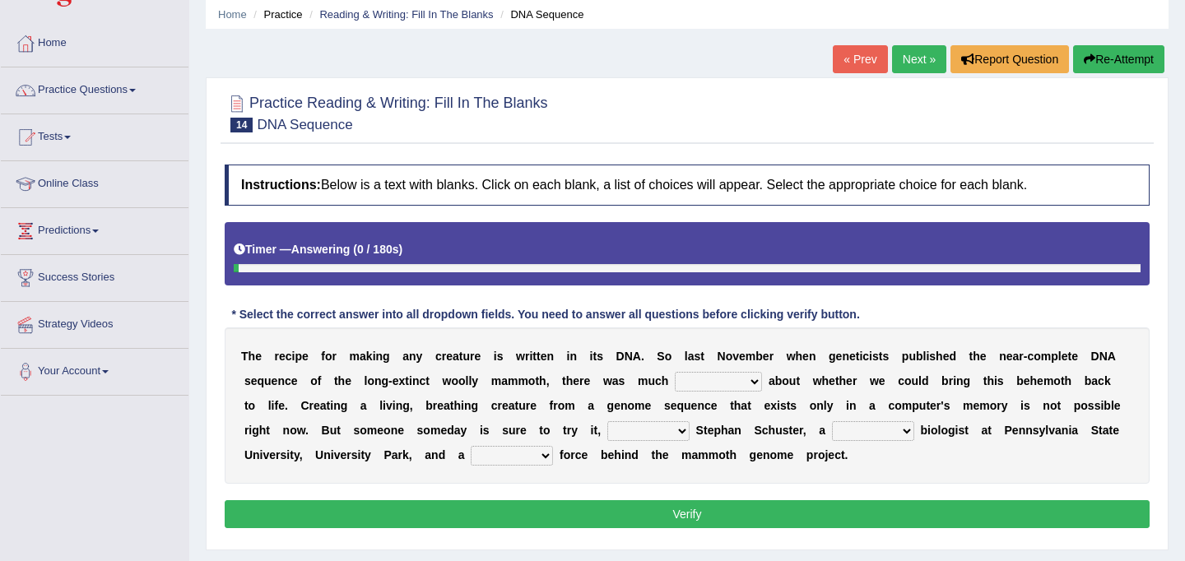
scroll to position [76, 0]
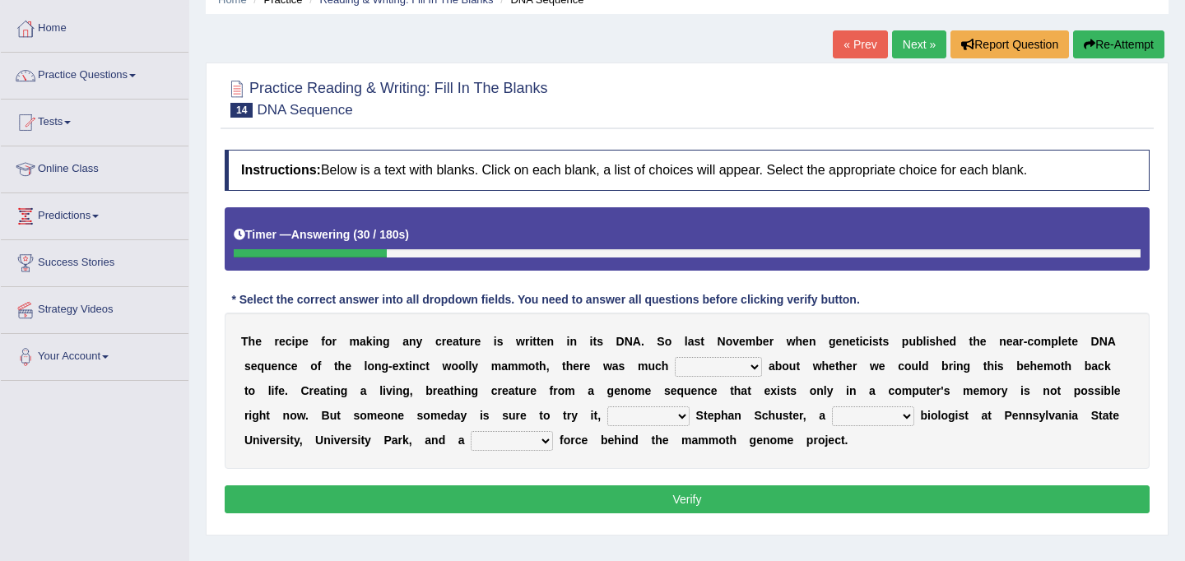
click at [726, 366] on select "speculation profit ratio worship" at bounding box center [718, 367] width 87 height 20
select select "speculation"
click at [644, 421] on select "predicts forecast provides censures" at bounding box center [648, 417] width 82 height 20
select select "predicts"
click at [881, 416] on select "human molecular animal organ" at bounding box center [873, 417] width 82 height 20
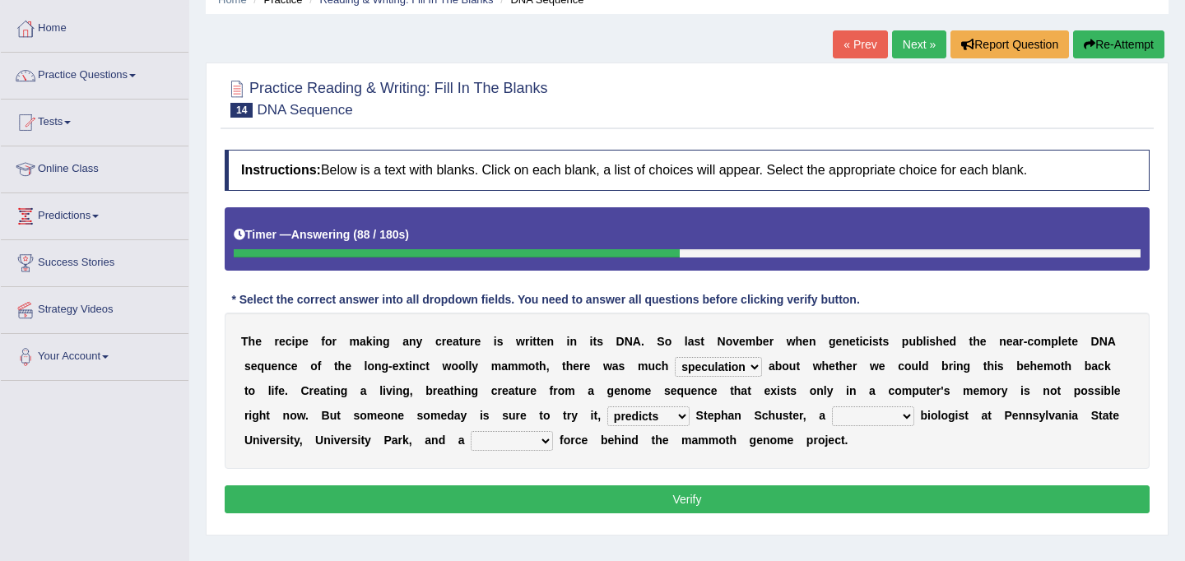
select select "molecular"
click at [521, 441] on select "driving army moving carrying" at bounding box center [512, 441] width 82 height 20
select select "driving"
click at [703, 504] on button "Verify" at bounding box center [687, 500] width 925 height 28
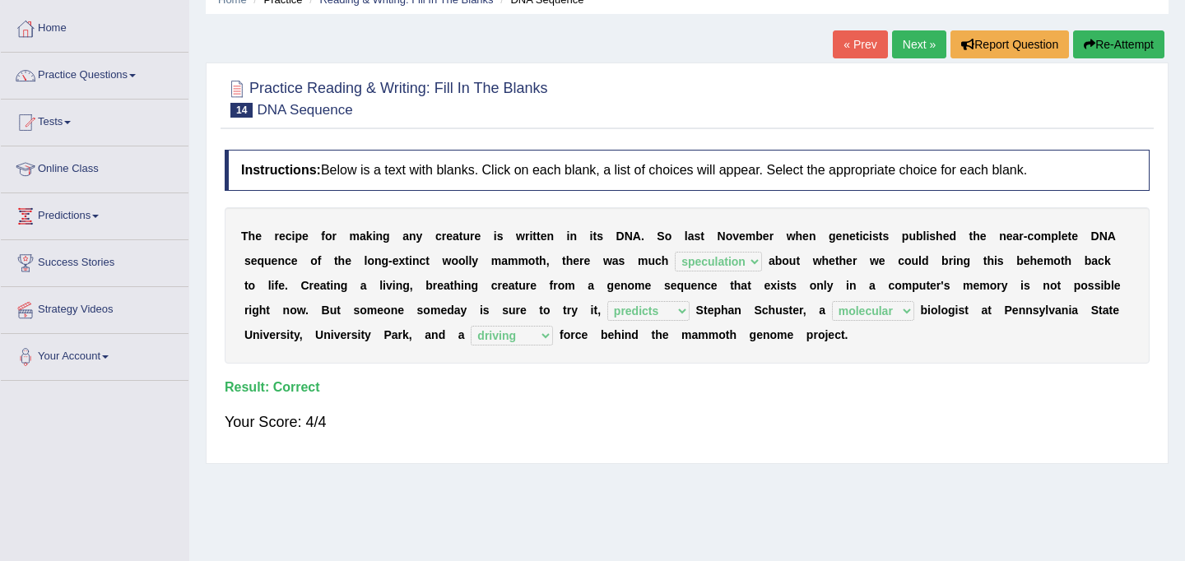
click at [911, 27] on div "Home Practice Reading & Writing: Fill In The Blanks DNA Sequence « Prev Next » …" at bounding box center [687, 335] width 996 height 823
click at [909, 48] on link "Next »" at bounding box center [919, 44] width 54 height 28
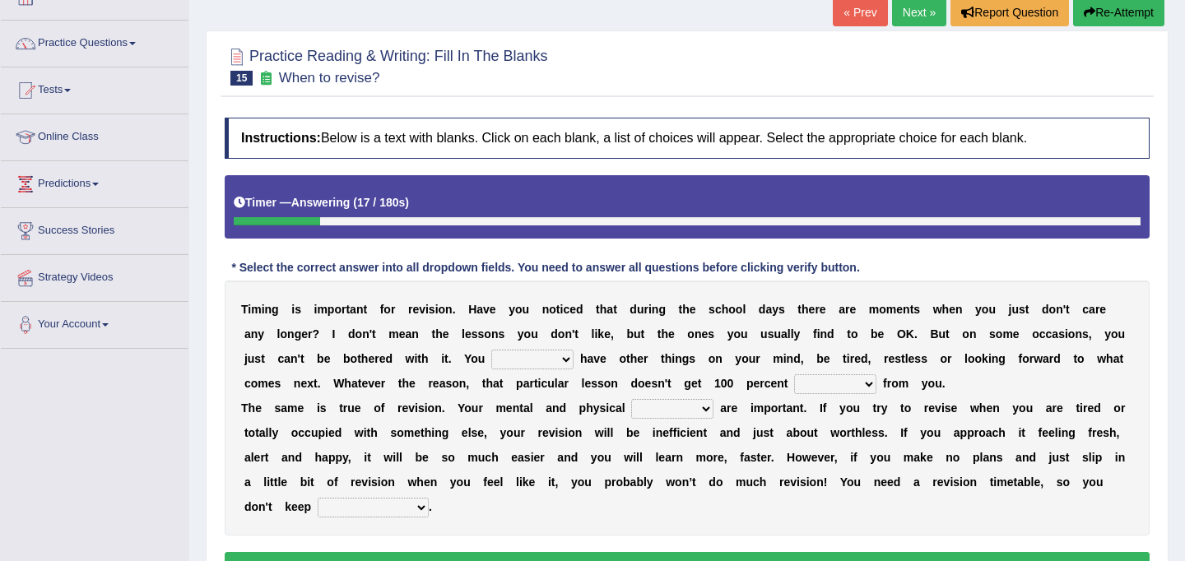
scroll to position [112, 0]
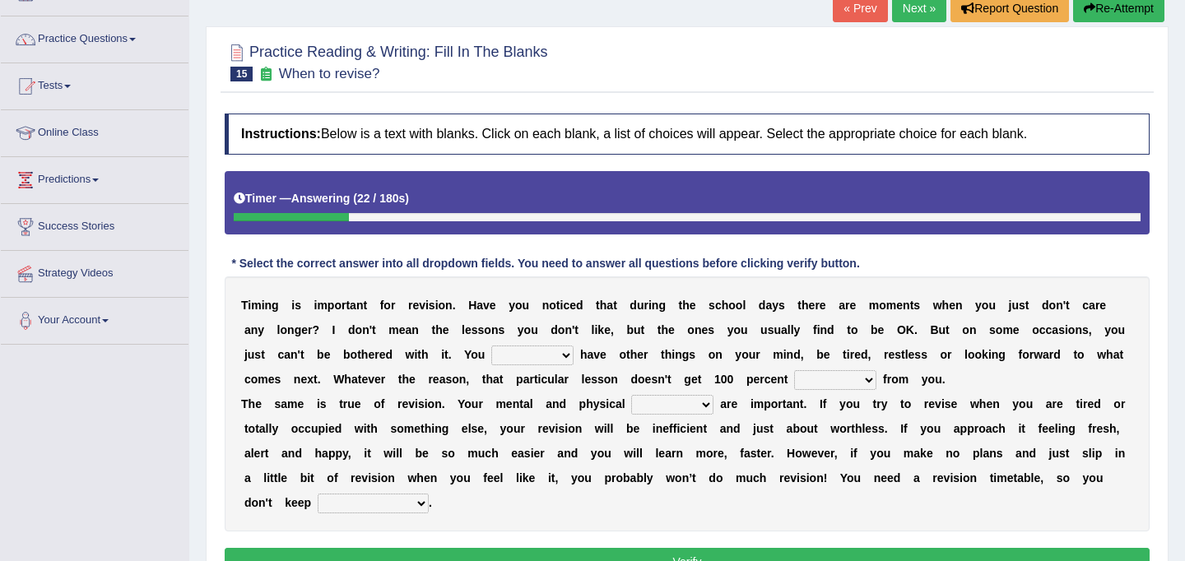
click at [543, 362] on select "may can will must" at bounding box center [532, 356] width 82 height 20
click at [559, 355] on select "may can will must" at bounding box center [532, 356] width 82 height 20
select select "may"
click at [850, 379] on select "effect afford effort affect" at bounding box center [835, 380] width 82 height 20
select select "effort"
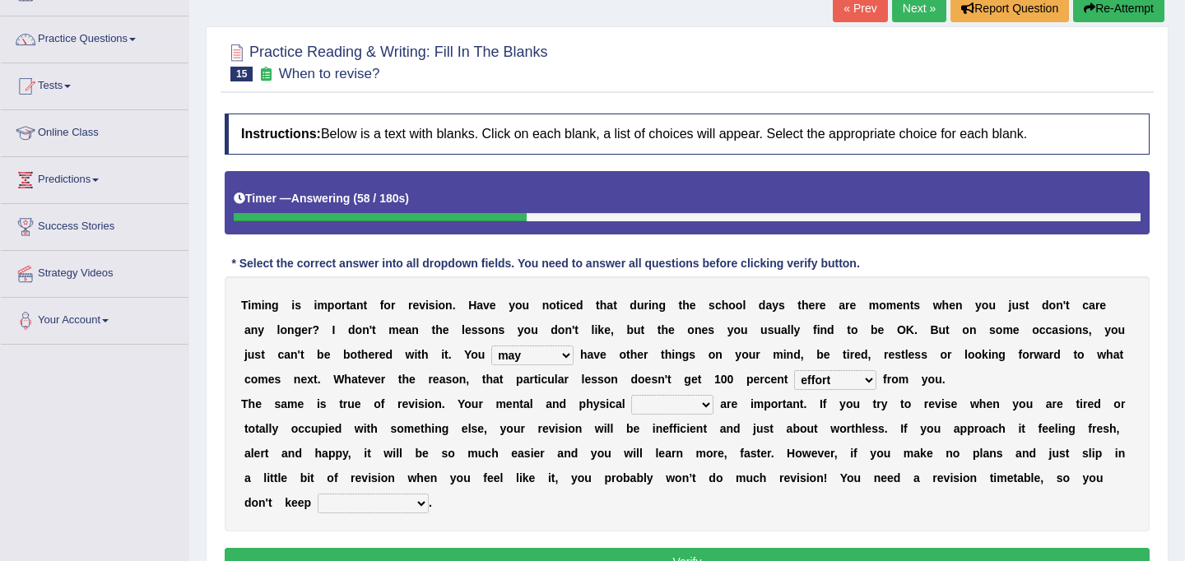
click at [857, 376] on select "effect afford effort affect" at bounding box center [835, 380] width 82 height 20
click at [669, 402] on select "altitude strength attitudes talent" at bounding box center [672, 405] width 82 height 20
select select "strength"
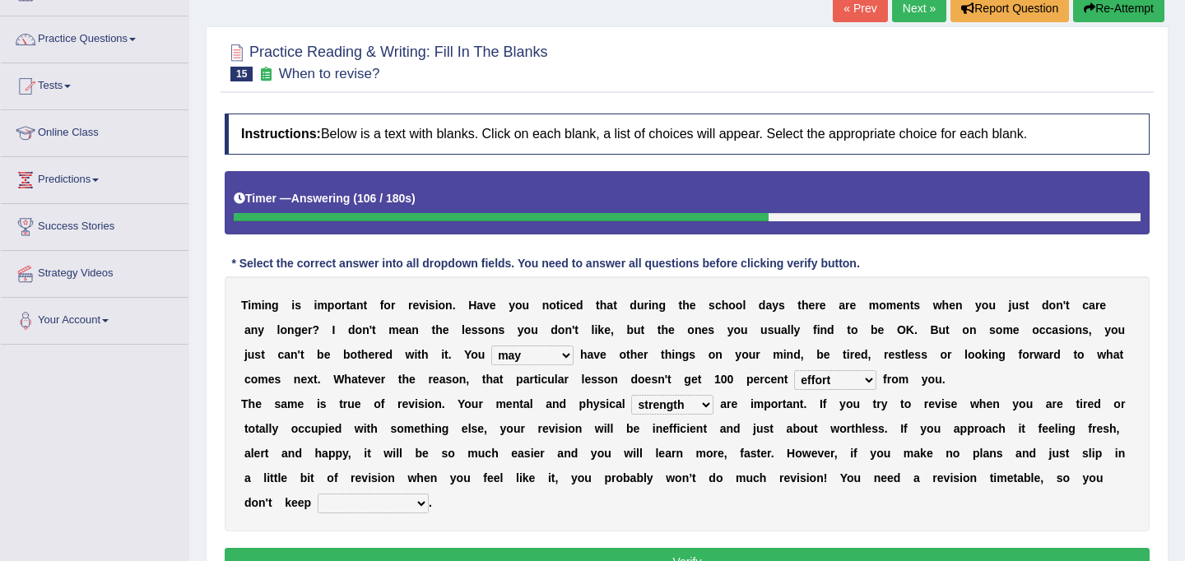
click at [418, 505] on select "stopping it from putting it off giving it out getting it wrong" at bounding box center [373, 504] width 111 height 20
click at [424, 506] on select "stopping it from putting it off giving it out getting it wrong" at bounding box center [373, 504] width 111 height 20
select select "giving it out"
click at [397, 504] on select "stopping it from putting it off giving it out getting it wrong" at bounding box center [373, 504] width 111 height 20
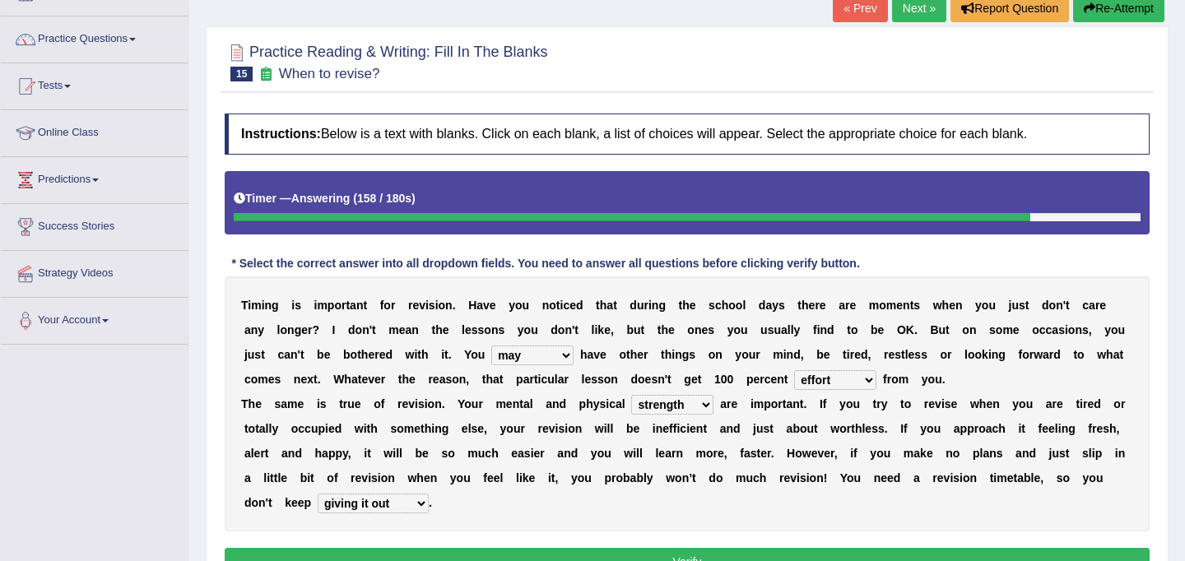
scroll to position [143, 0]
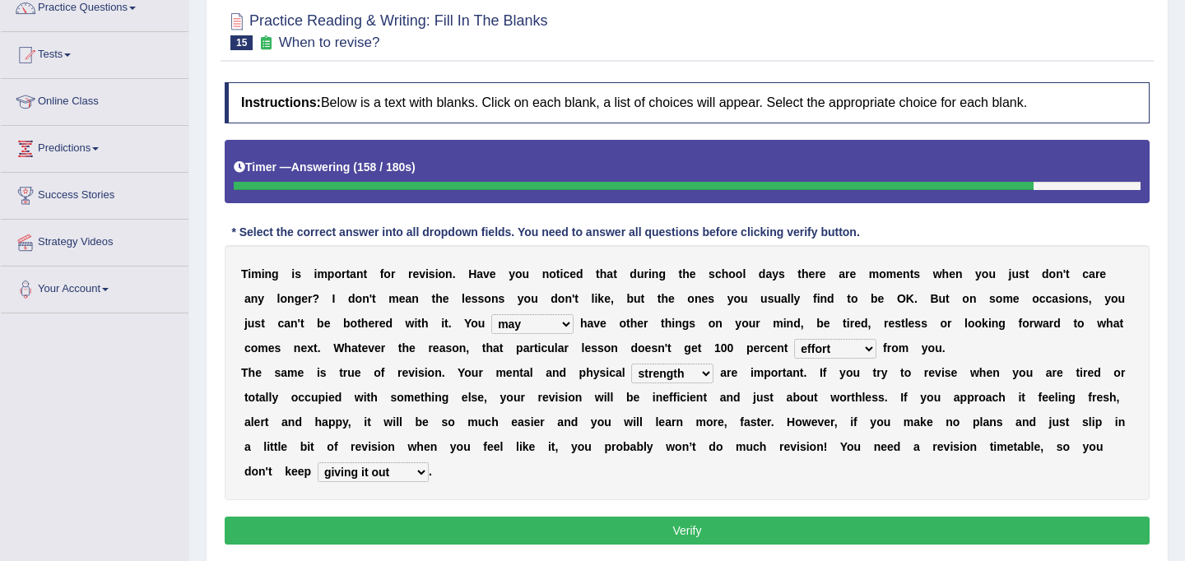
click at [588, 528] on button "Verify" at bounding box center [687, 531] width 925 height 28
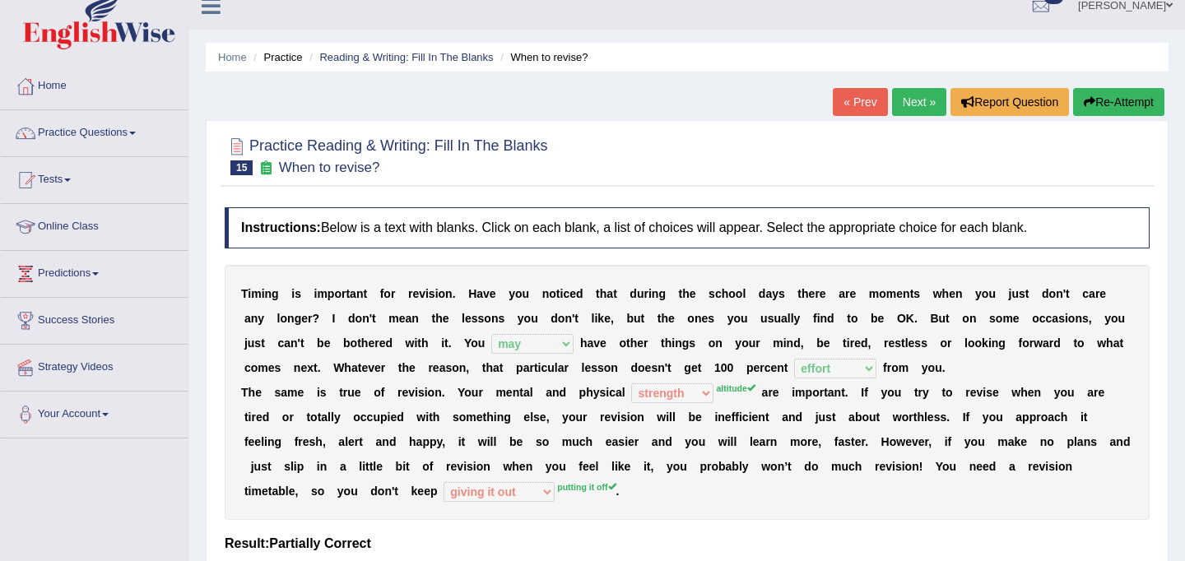
scroll to position [10, 0]
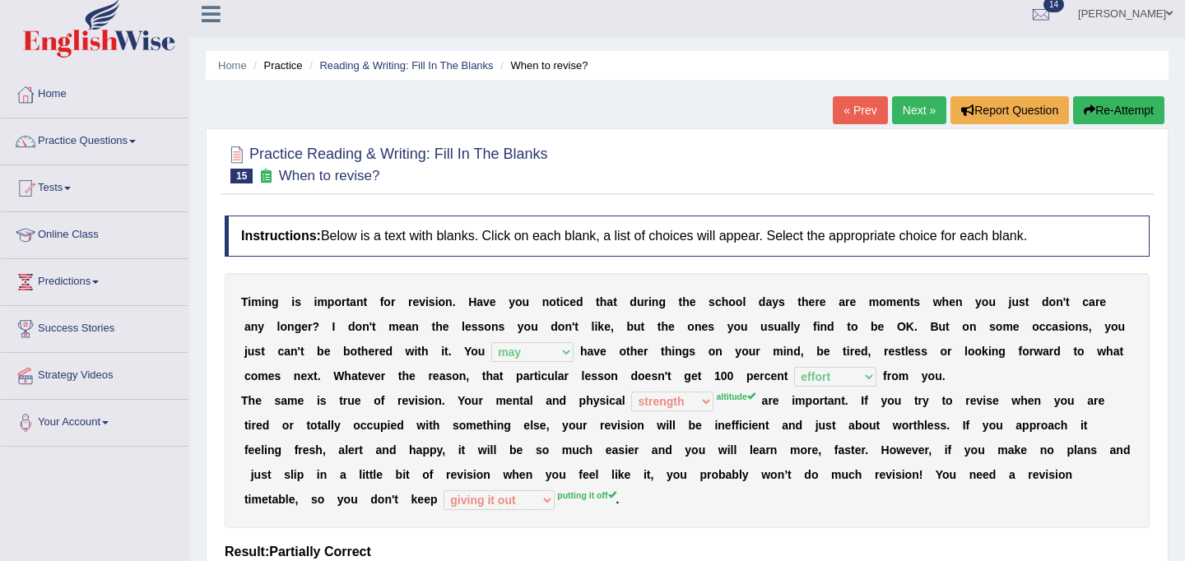
click at [918, 118] on link "Next »" at bounding box center [919, 110] width 54 height 28
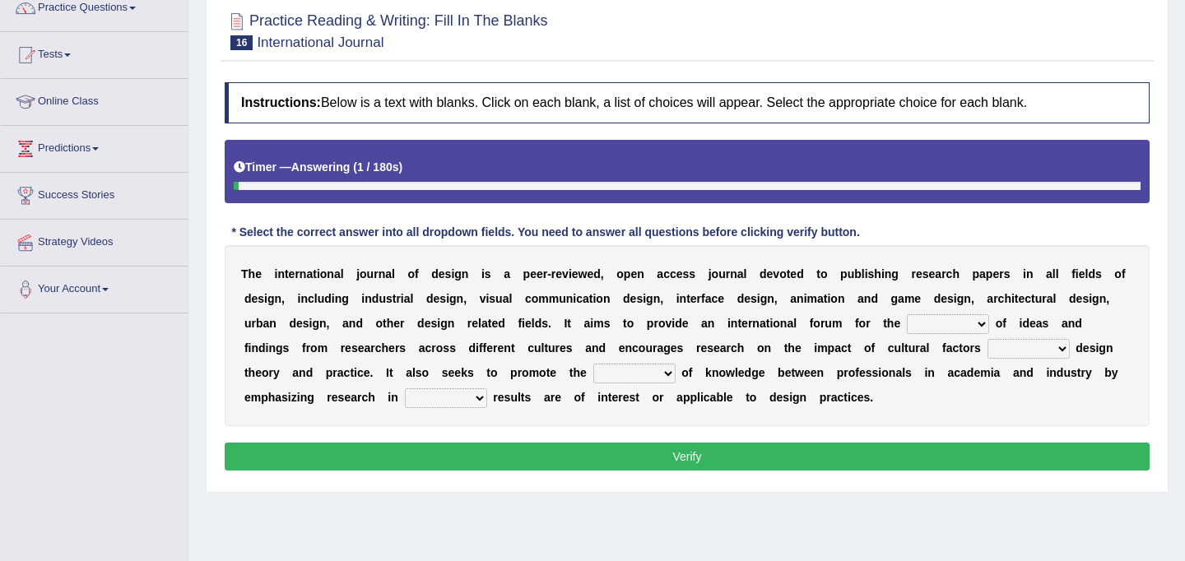
scroll to position [146, 0]
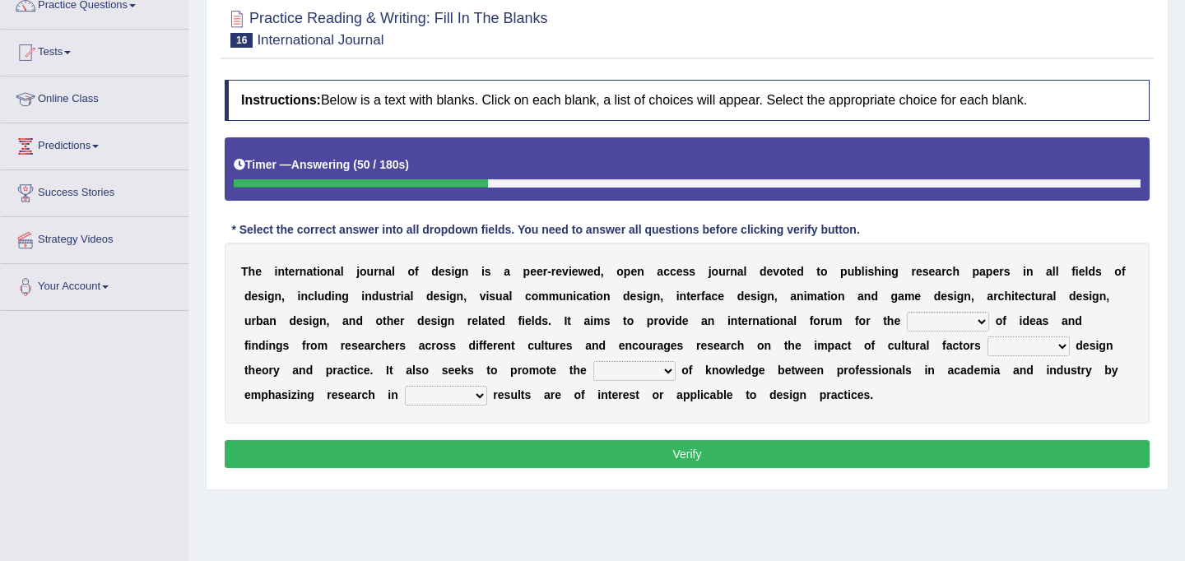
click at [969, 324] on select "infliction change exchange occurence" at bounding box center [948, 322] width 82 height 20
select select "exchange"
click at [1006, 342] on select "on without inside at" at bounding box center [1028, 347] width 82 height 20
select select "on"
click at [656, 377] on select "overlap transplant transfer estimation" at bounding box center [634, 371] width 82 height 20
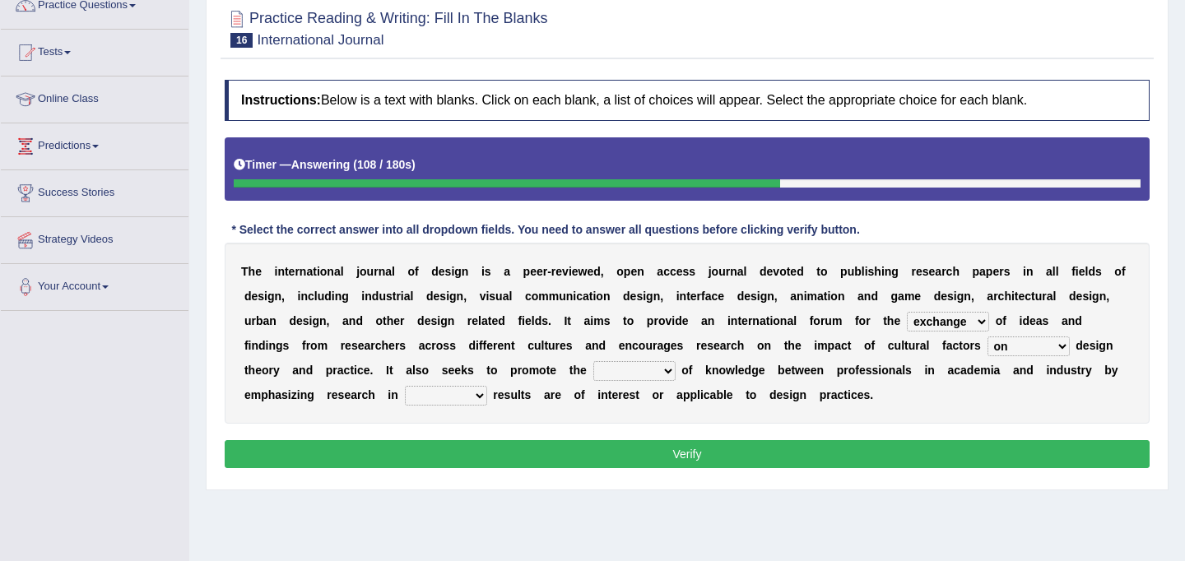
select select "transfer"
click at [676, 372] on select "overlap transplant transfer estimation" at bounding box center [634, 371] width 82 height 20
click at [434, 398] on select "the which that what" at bounding box center [446, 396] width 82 height 20
select select "which"
click at [510, 452] on button "Verify" at bounding box center [687, 454] width 925 height 28
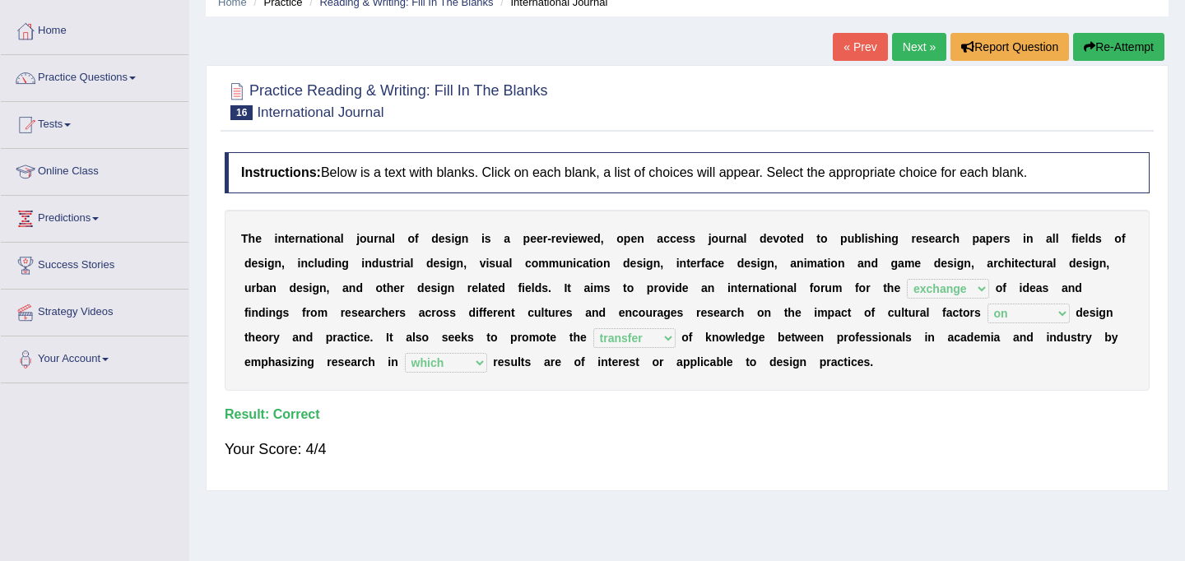
scroll to position [63, 0]
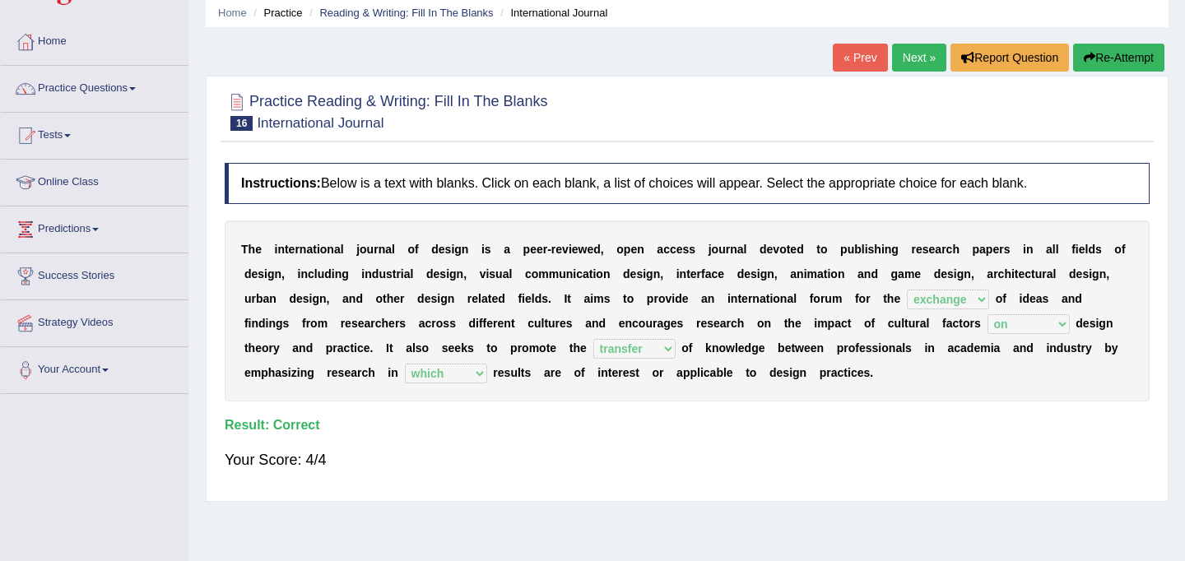
click at [917, 60] on link "Next »" at bounding box center [919, 58] width 54 height 28
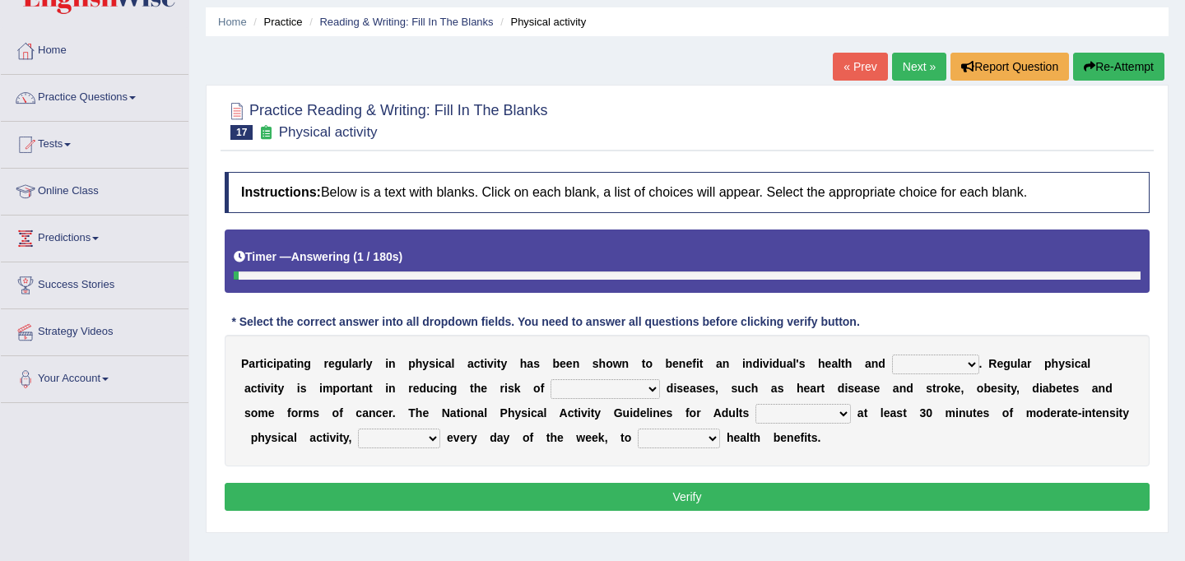
scroll to position [56, 0]
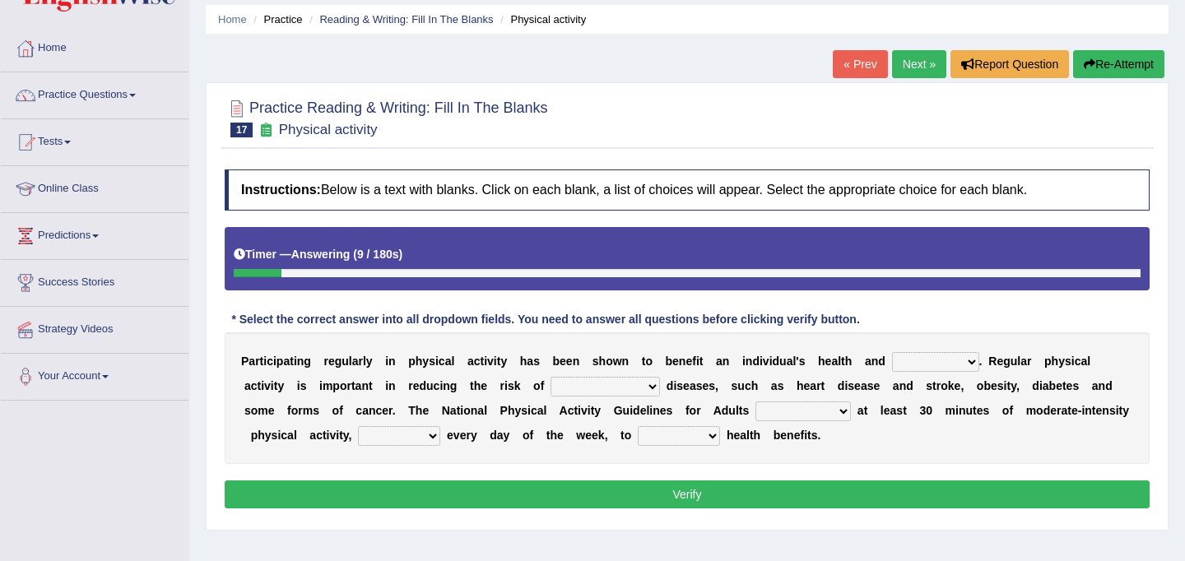
click at [932, 365] on select "values immortality expectation wellbeing" at bounding box center [935, 362] width 87 height 20
select select "wellbeing"
click at [584, 390] on select "chronic contraindicated untouched detectable" at bounding box center [605, 387] width 109 height 20
select select "chronic"
click at [826, 413] on select "excludes recommends denotes defies" at bounding box center [802, 412] width 95 height 20
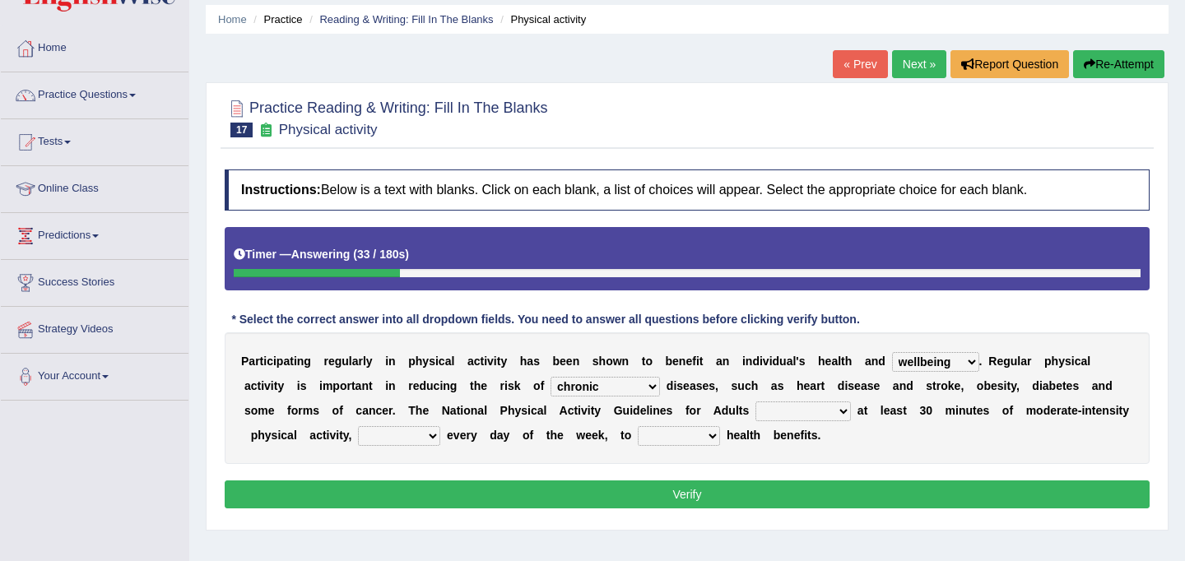
select select "recommends"
click at [422, 438] on select "relatively absolutely preferably namely" at bounding box center [399, 436] width 82 height 20
select select "preferably"
click at [685, 436] on select "charge obtain weigh estimate" at bounding box center [679, 436] width 82 height 20
select select "obtain"
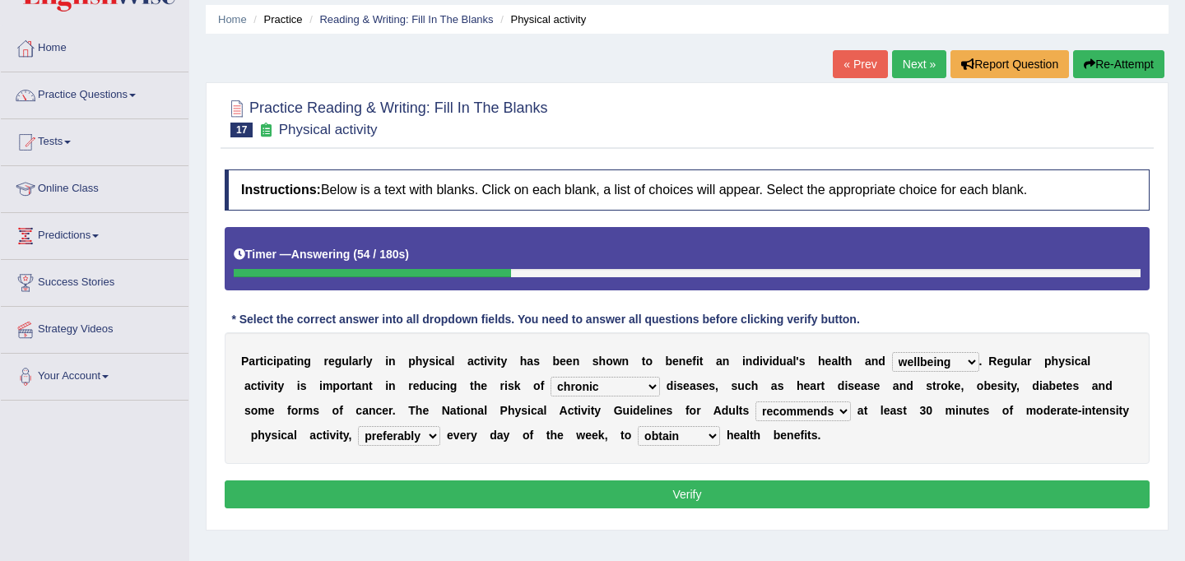
click at [690, 491] on button "Verify" at bounding box center [687, 495] width 925 height 28
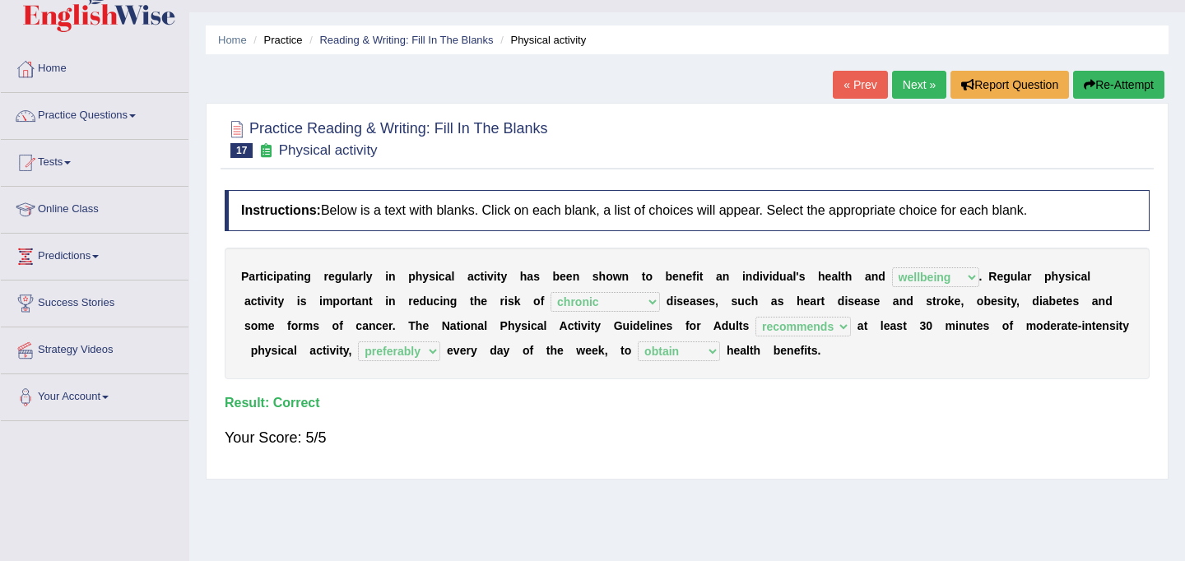
scroll to position [39, 0]
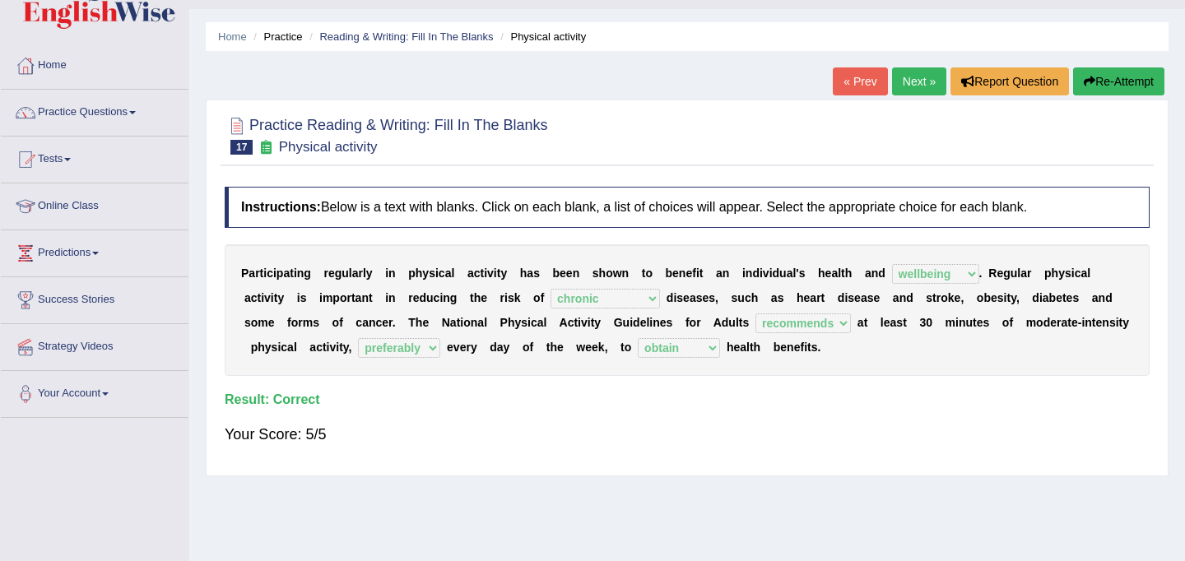
click at [907, 83] on link "Next »" at bounding box center [919, 81] width 54 height 28
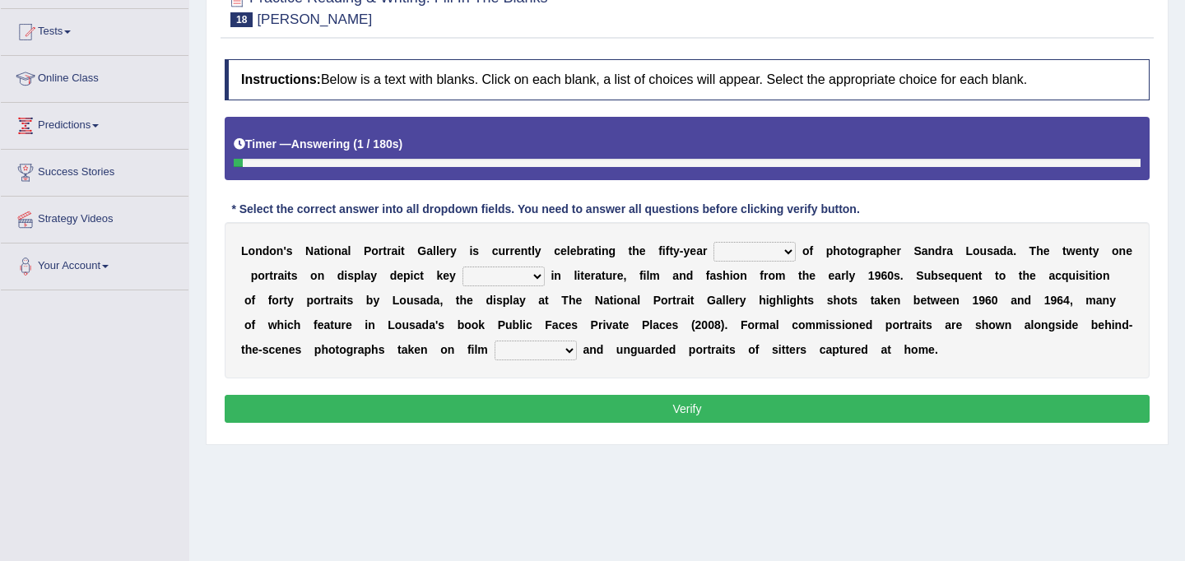
scroll to position [169, 0]
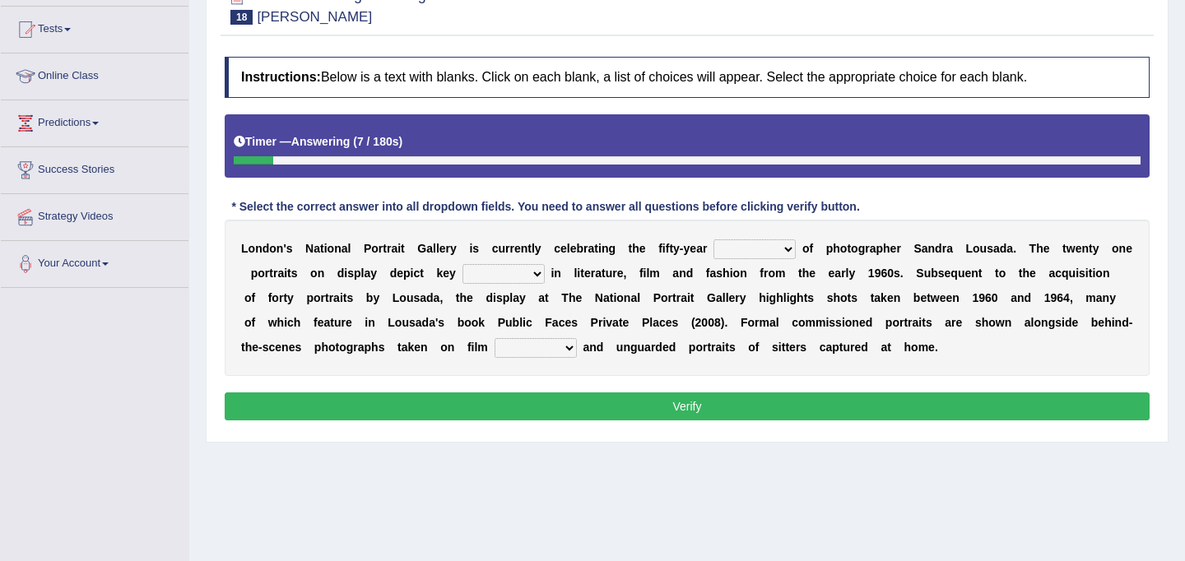
click at [737, 250] on select "invitation promotion training career" at bounding box center [754, 249] width 82 height 20
select select "career"
click at [497, 274] on select "figures gadgets fashions genres" at bounding box center [503, 274] width 82 height 20
select select "genres"
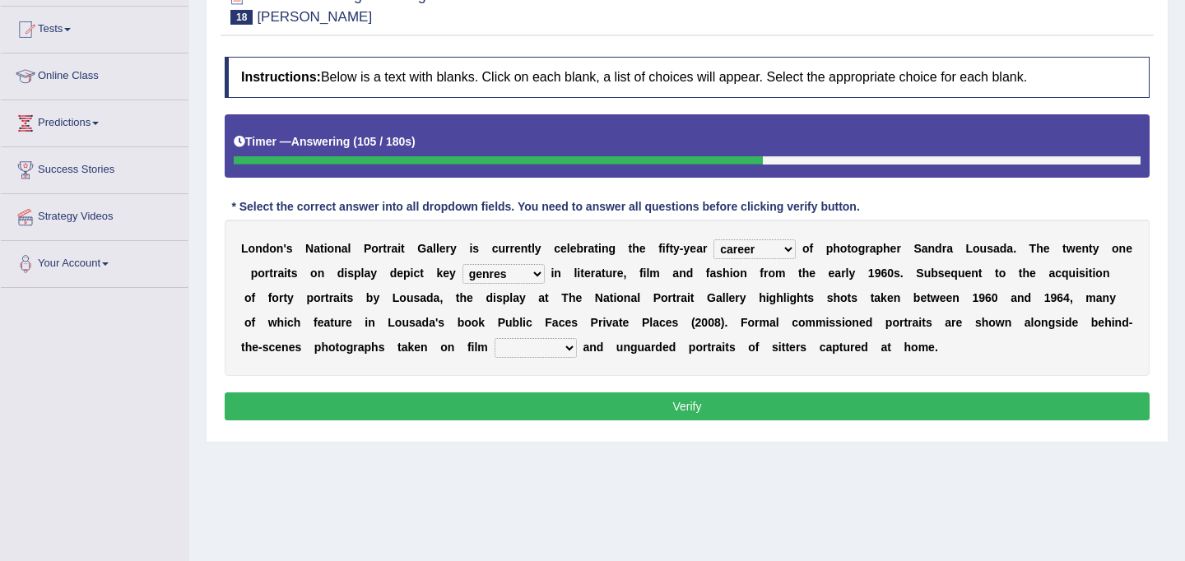
click at [535, 346] on select "gists sets tickets aisles" at bounding box center [536, 348] width 82 height 20
select select "sets"
click at [591, 402] on button "Verify" at bounding box center [687, 407] width 925 height 28
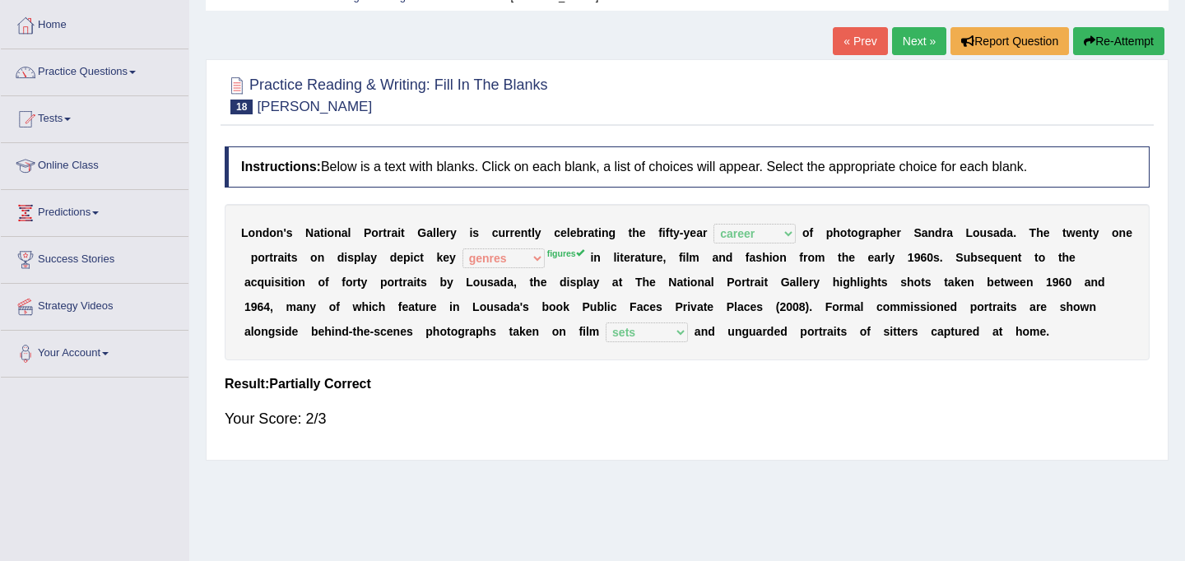
scroll to position [0, 0]
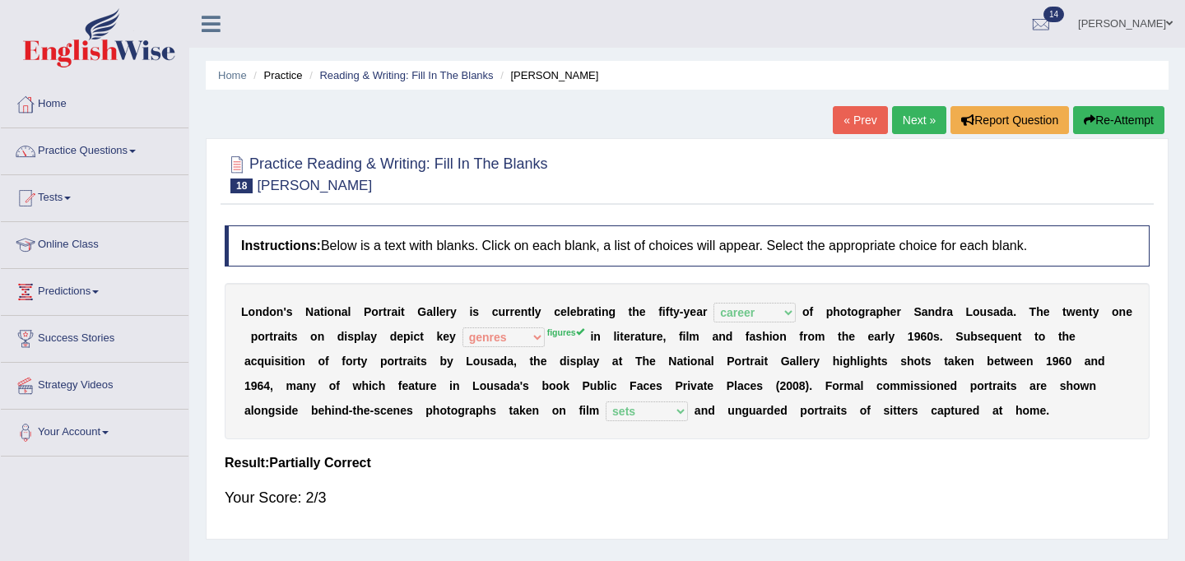
click at [923, 116] on link "Next »" at bounding box center [919, 120] width 54 height 28
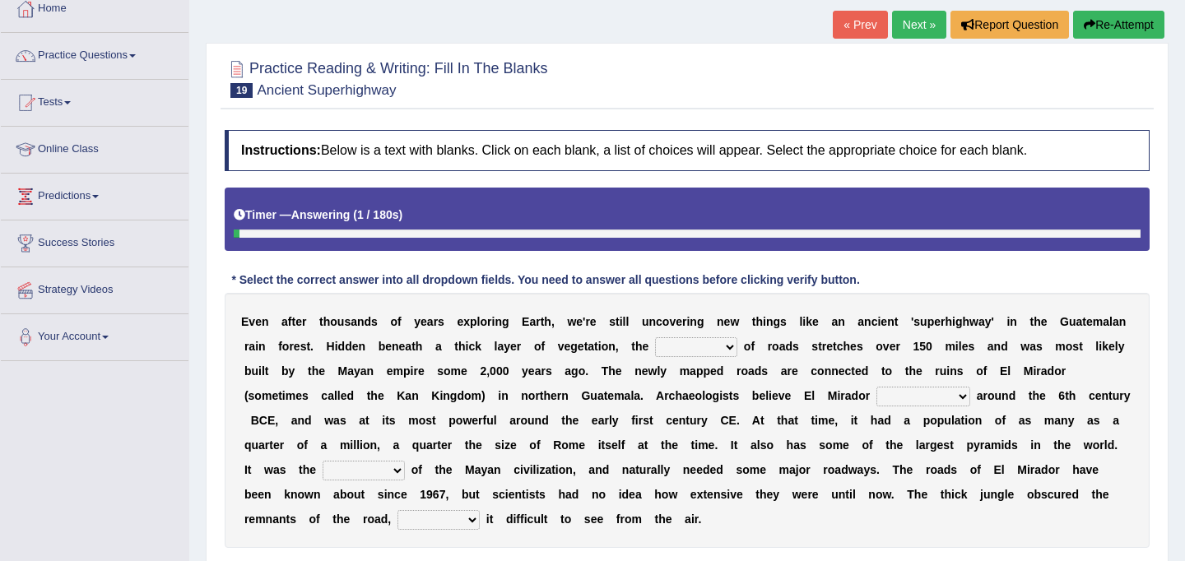
scroll to position [100, 0]
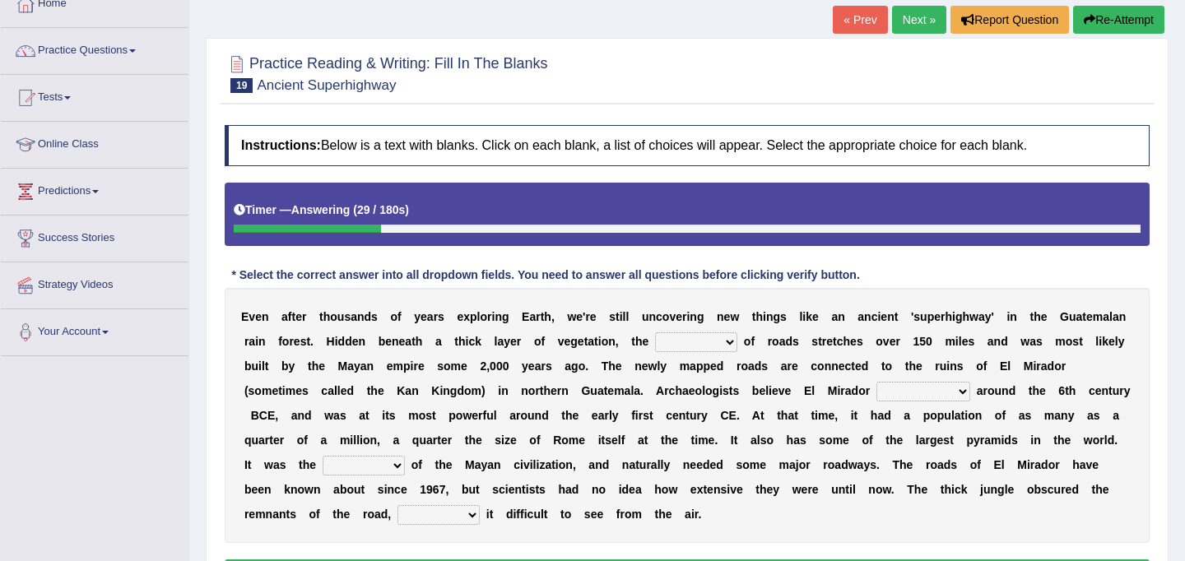
click at [705, 345] on select "network surface interface width" at bounding box center [696, 342] width 82 height 20
select select "surface"
click at [677, 349] on select "network surface interface width" at bounding box center [696, 342] width 82 height 20
click at [928, 391] on select "has founded founded was founded was found" at bounding box center [923, 392] width 94 height 20
select select "was found"
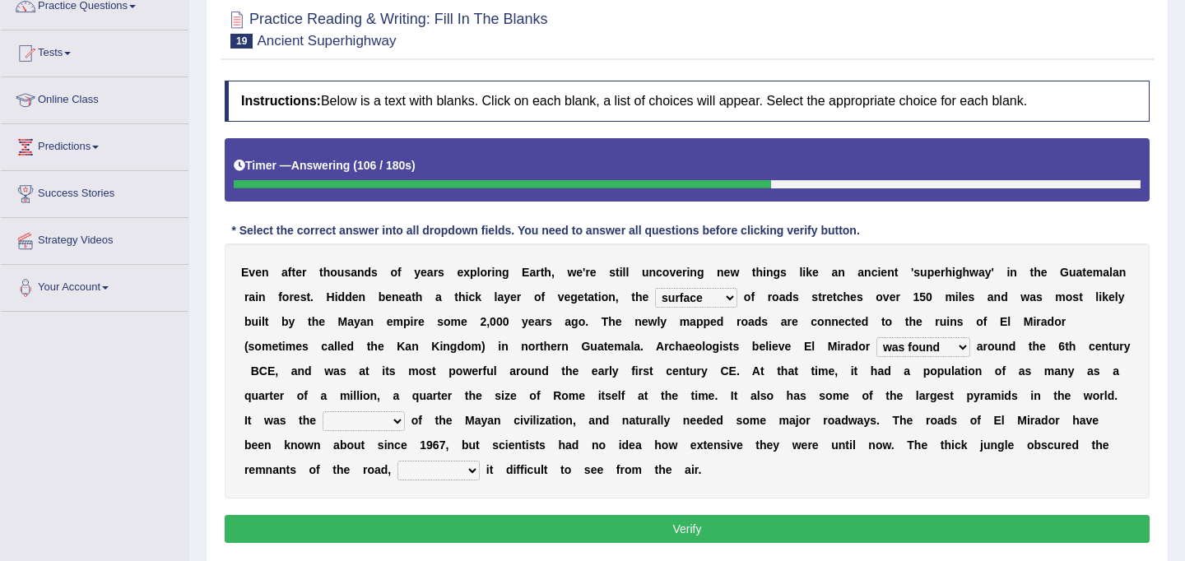
scroll to position [158, 0]
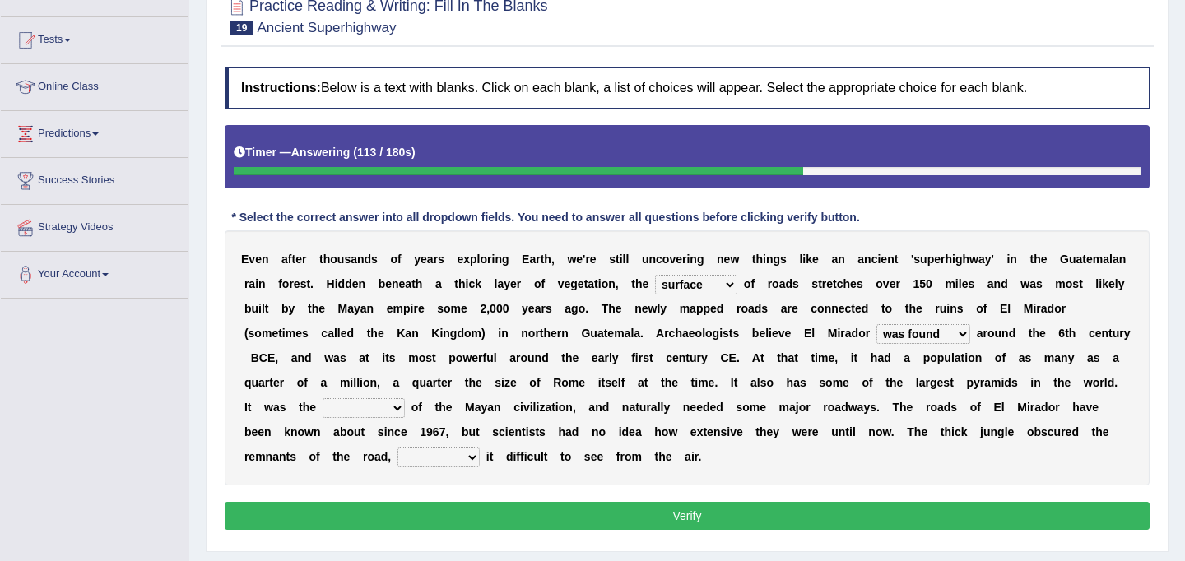
click at [370, 407] on select "volume heart column facet" at bounding box center [364, 408] width 82 height 20
select select "heart"
click at [434, 457] on select "makes making make made" at bounding box center [438, 458] width 82 height 20
select select "made"
click at [674, 515] on button "Verify" at bounding box center [687, 516] width 925 height 28
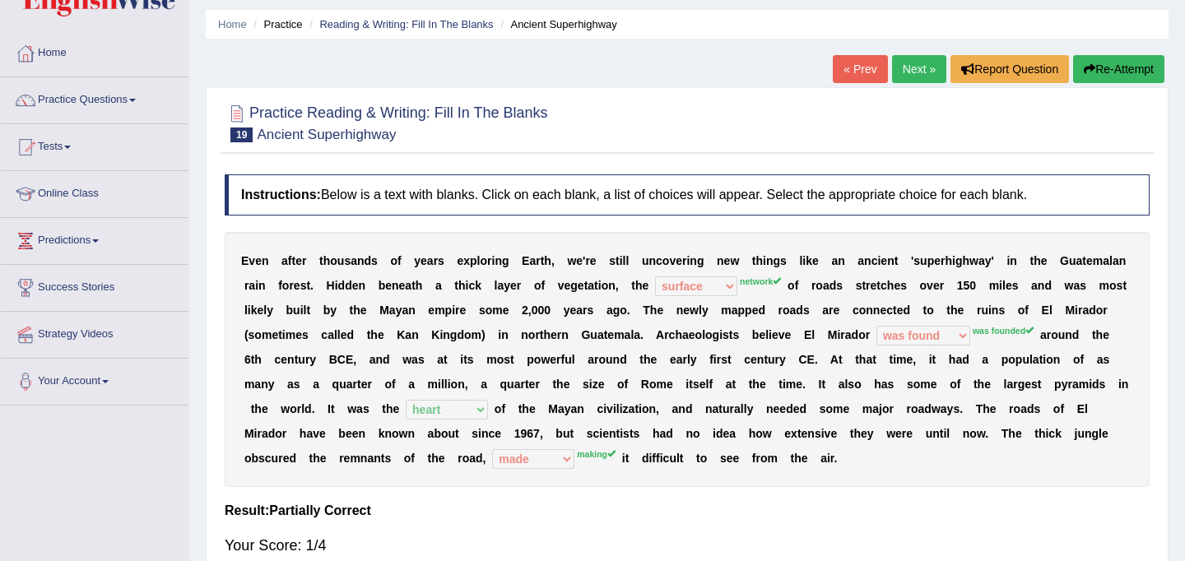
scroll to position [59, 0]
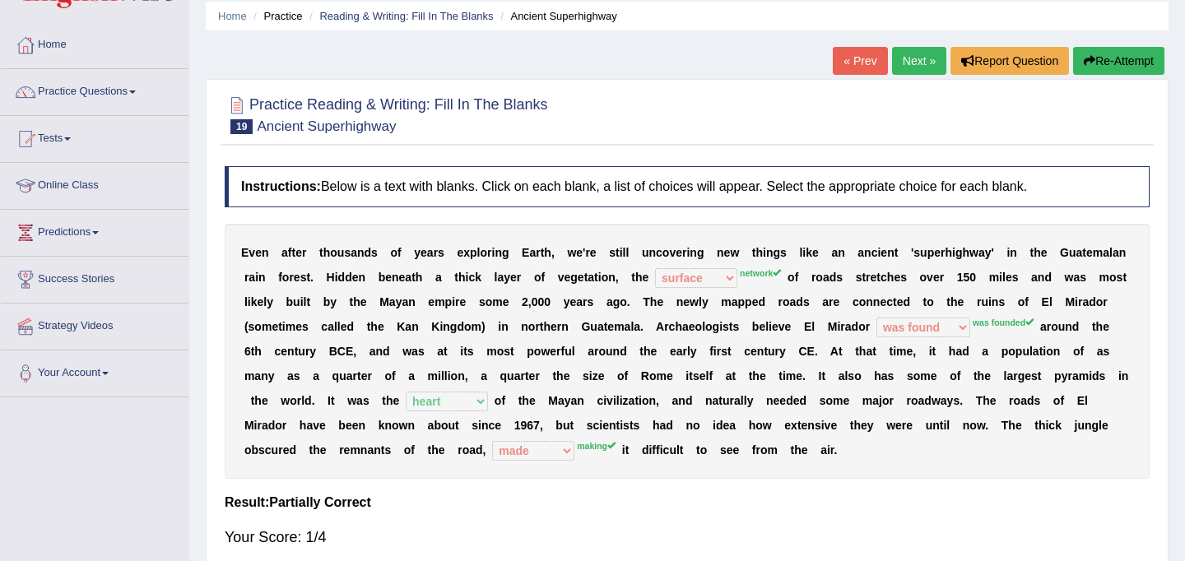
click at [1084, 57] on icon "button" at bounding box center [1090, 61] width 12 height 12
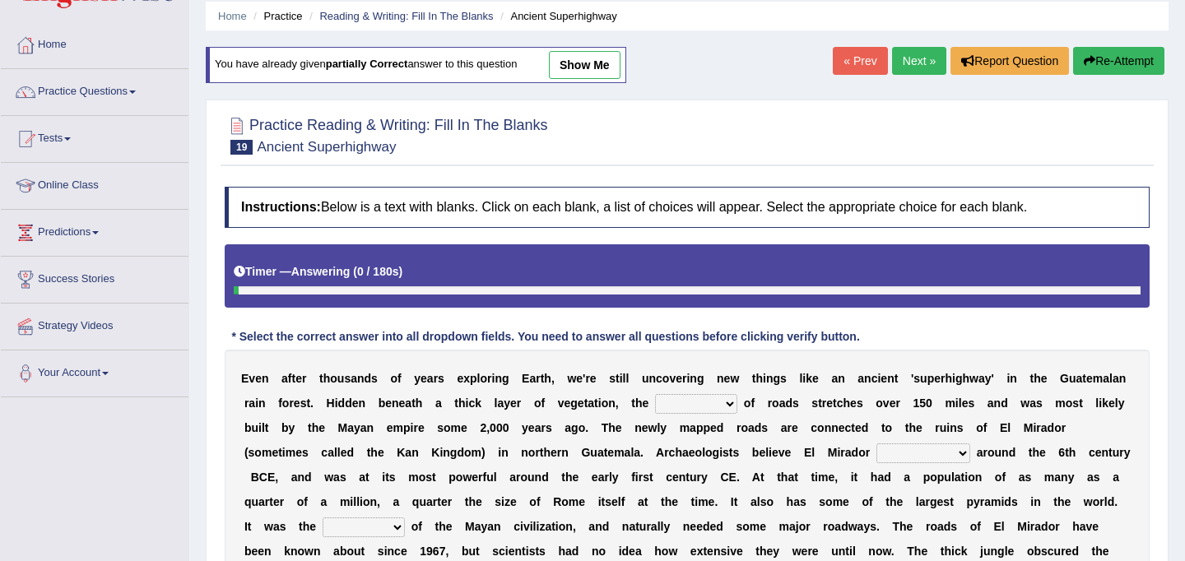
click at [728, 397] on select "network surface interface width" at bounding box center [696, 404] width 82 height 20
select select "network"
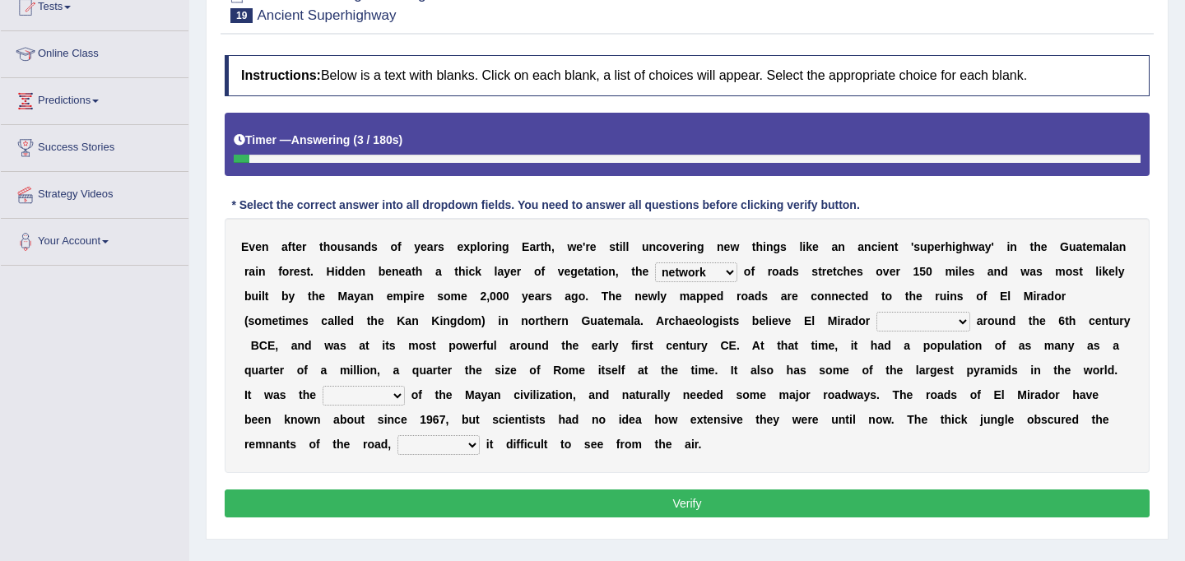
scroll to position [207, 0]
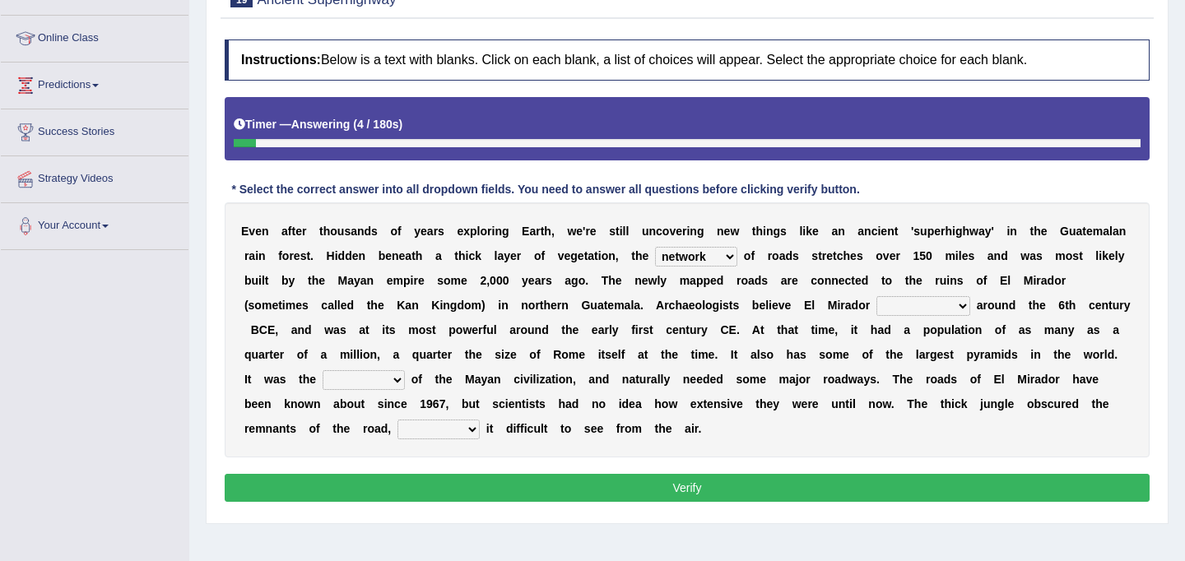
click at [947, 295] on div "E v e n a f t e r t h o u s a n d s o f y e a r s e x p l o r i n g E a r t h ,…" at bounding box center [687, 329] width 925 height 255
click at [948, 306] on select "has founded founded was founded was found" at bounding box center [923, 306] width 94 height 20
select select "was founded"
click at [384, 374] on select "volume heart column facet" at bounding box center [364, 380] width 82 height 20
select select "heart"
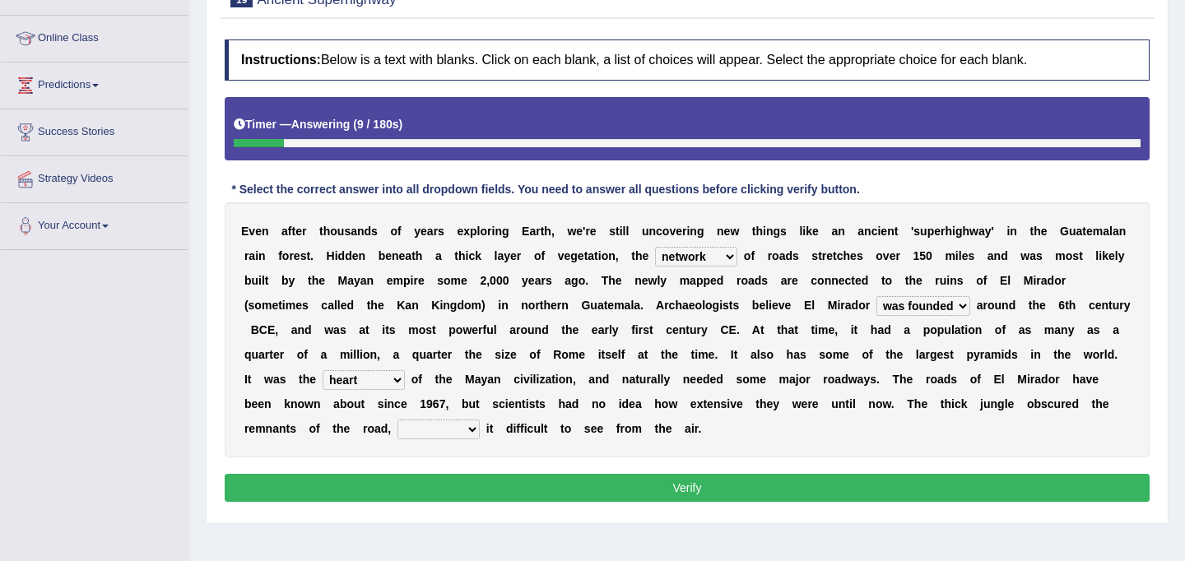
click at [447, 431] on select "makes making make made" at bounding box center [438, 430] width 82 height 20
select select "making"
click at [448, 483] on button "Verify" at bounding box center [687, 488] width 925 height 28
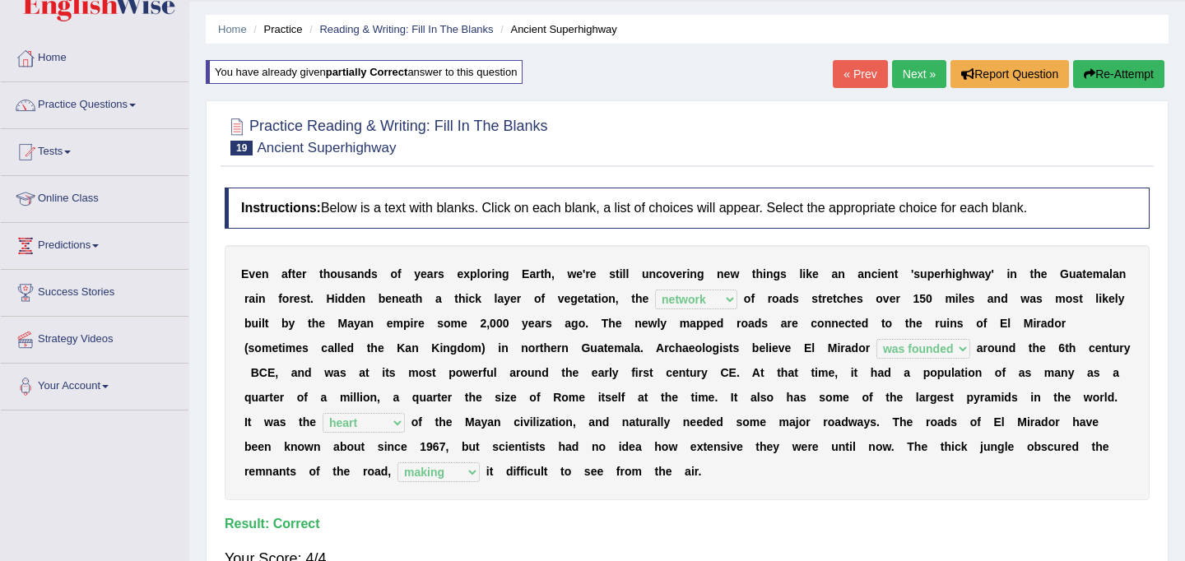
scroll to position [0, 0]
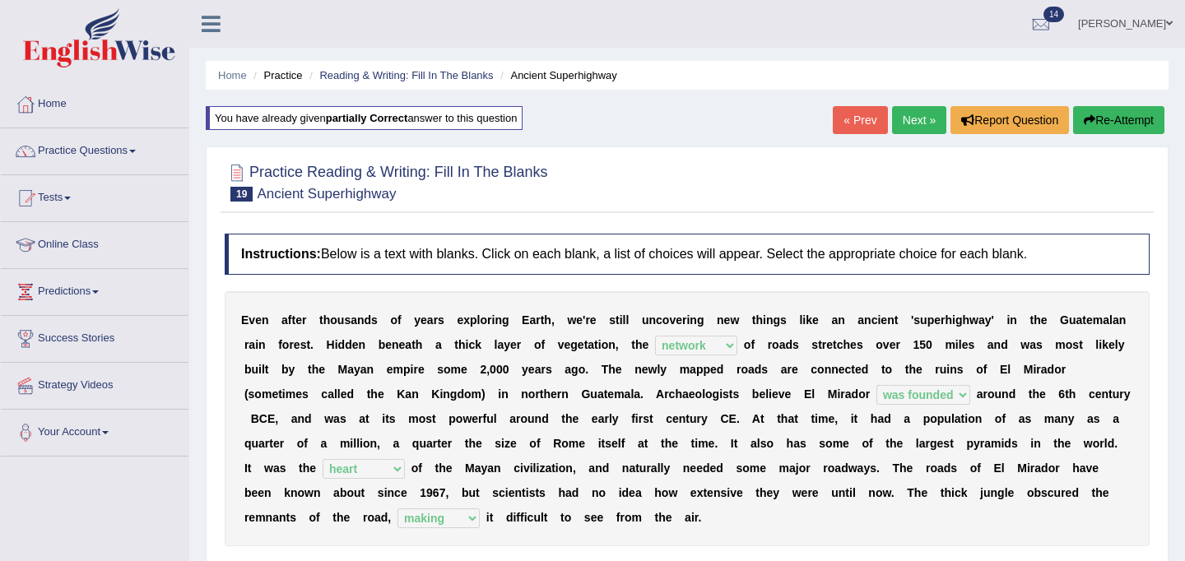
click at [905, 123] on link "Next »" at bounding box center [919, 120] width 54 height 28
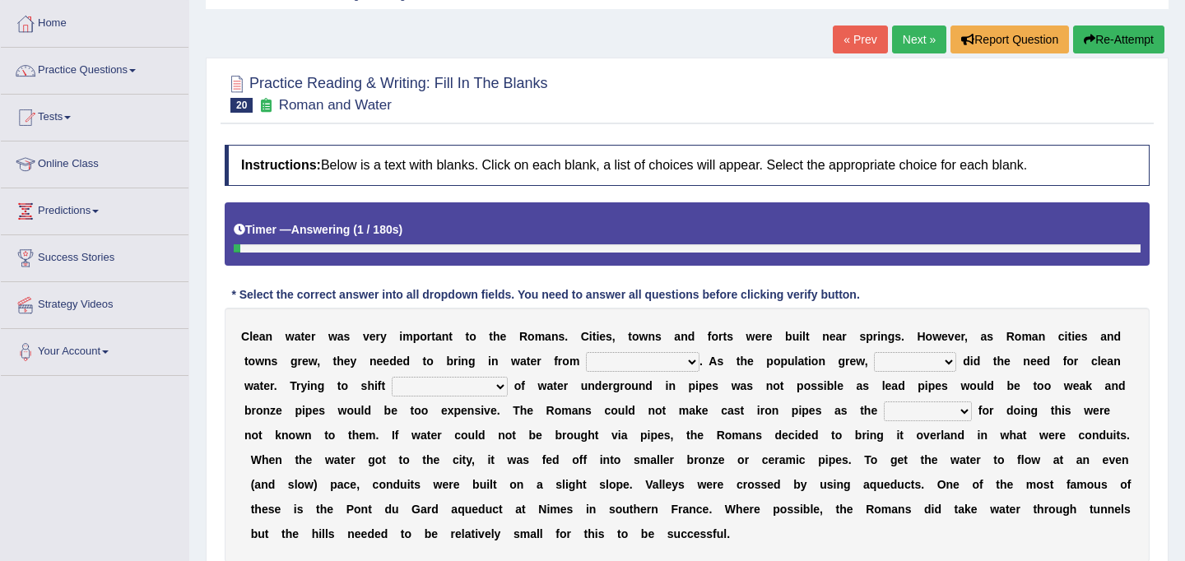
scroll to position [84, 0]
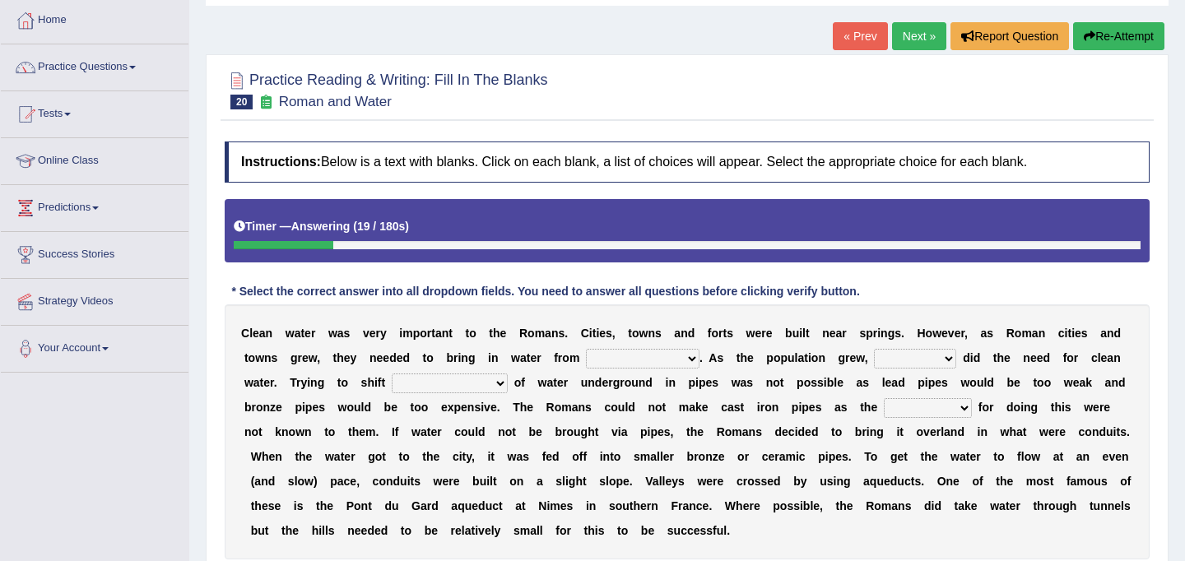
click at [628, 359] on select "further afield these origins different parts specific sources" at bounding box center [643, 359] width 114 height 20
select select "different parts"
click at [924, 357] on select "as well so how thus" at bounding box center [915, 359] width 82 height 20
click at [933, 363] on select "as well so how thus" at bounding box center [915, 359] width 82 height 20
click at [945, 356] on select "as well so how thus" at bounding box center [915, 359] width 82 height 20
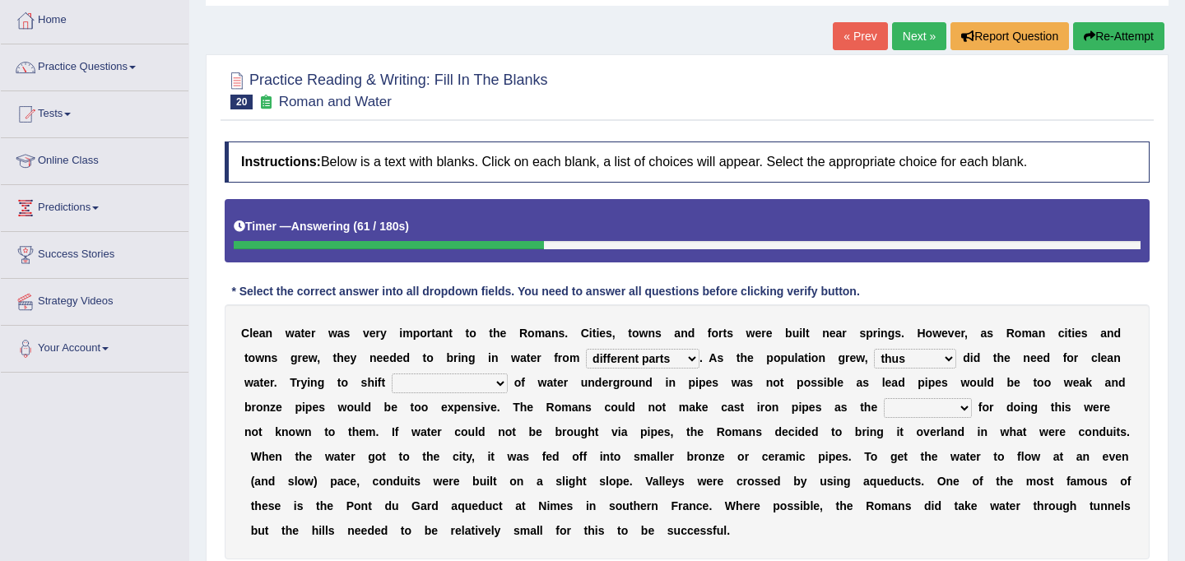
select select "so"
click at [944, 360] on select "as well so how thus" at bounding box center [915, 359] width 82 height 20
click at [493, 388] on select "few loads improper intakes relative levels large volumes" at bounding box center [450, 384] width 116 height 20
select select "large volumes"
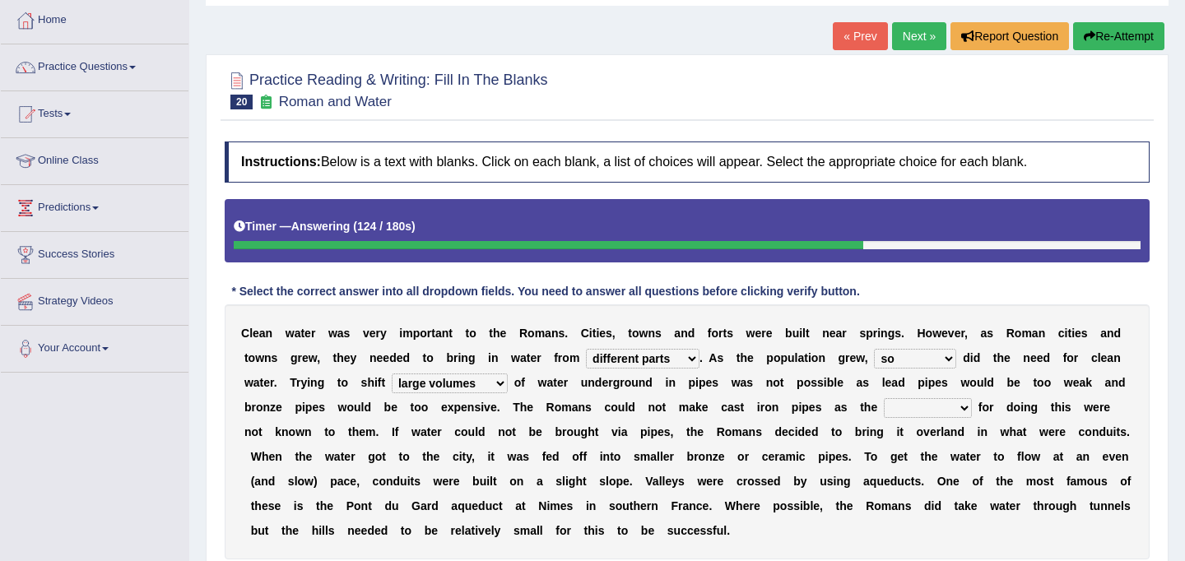
click at [929, 409] on select "spans scales proportions techniques" at bounding box center [928, 408] width 88 height 20
select select "techniques"
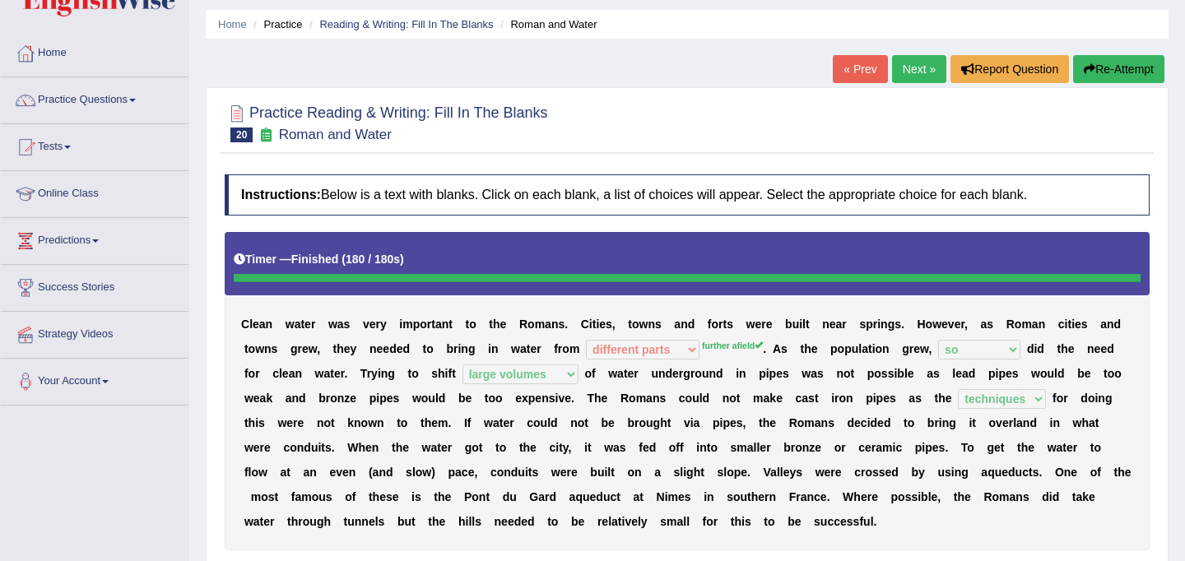
scroll to position [0, 0]
